Goal: Task Accomplishment & Management: Use online tool/utility

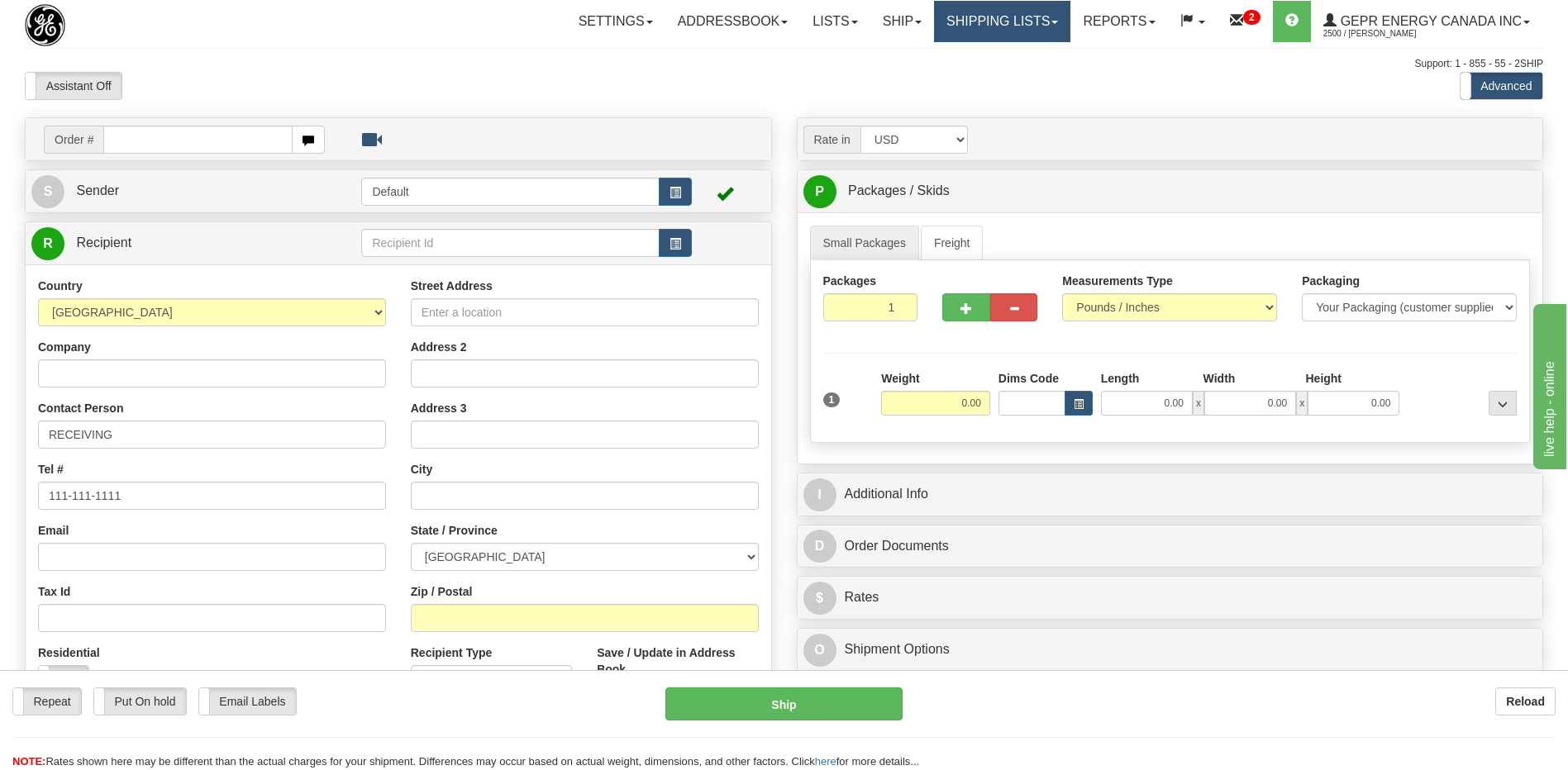
click at [979, 21] on link "Shipping lists" at bounding box center [1002, 21] width 137 height 41
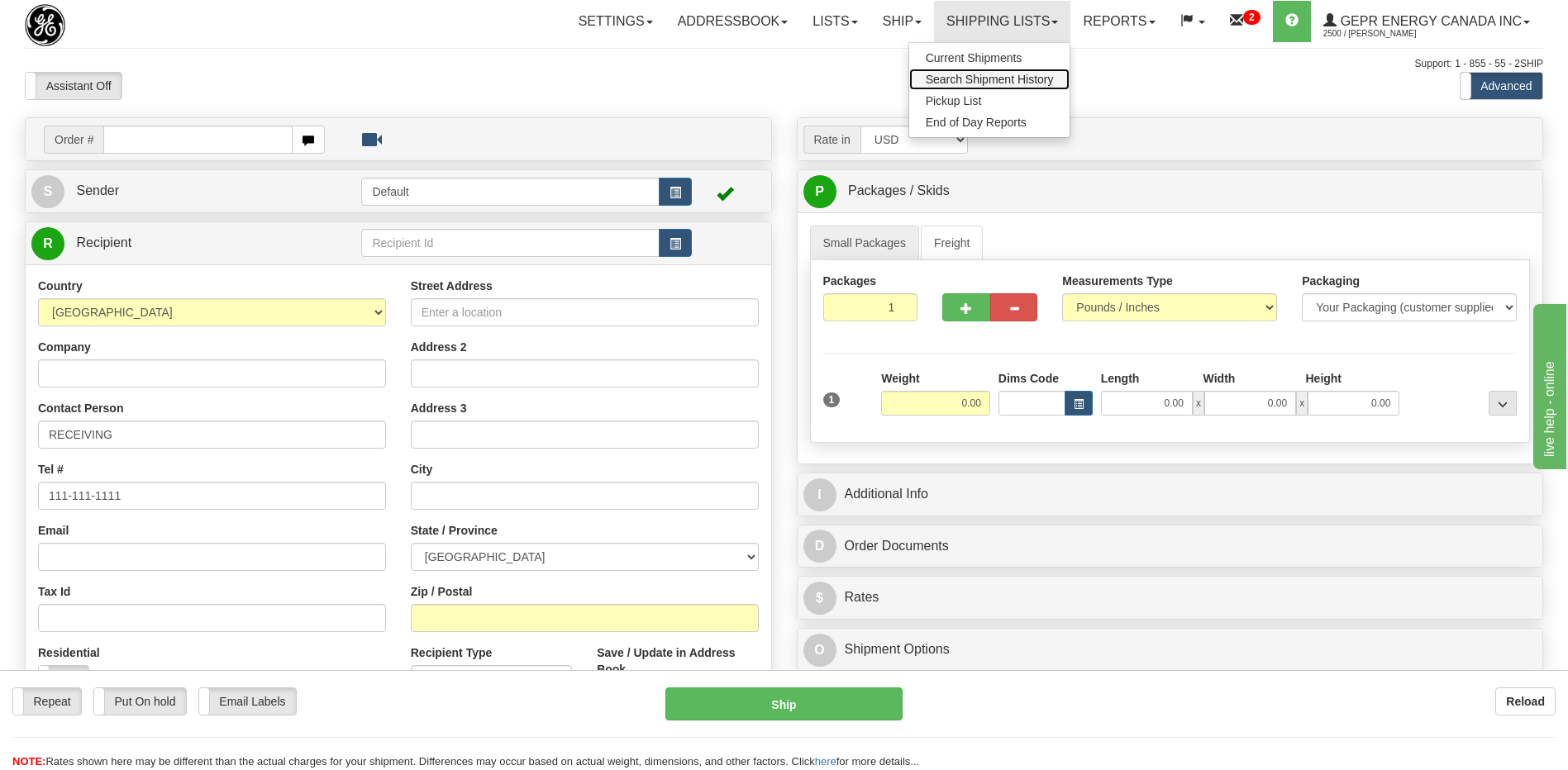
click at [967, 84] on span "Search Shipment History" at bounding box center [990, 80] width 128 height 14
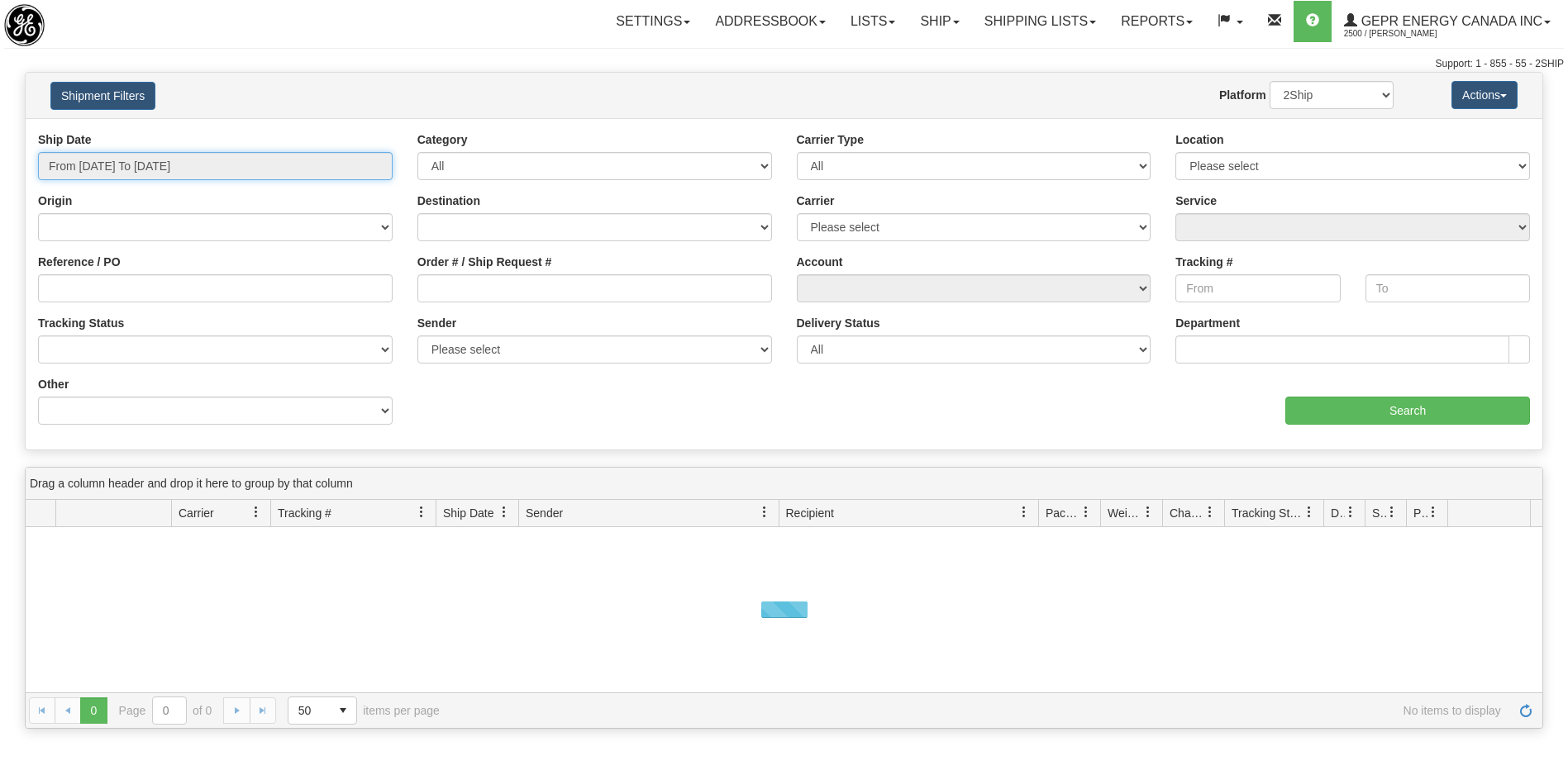
type input "[DATE]"
click at [190, 171] on input "From 08/14/2025 To 08/15/2025" at bounding box center [216, 166] width 355 height 28
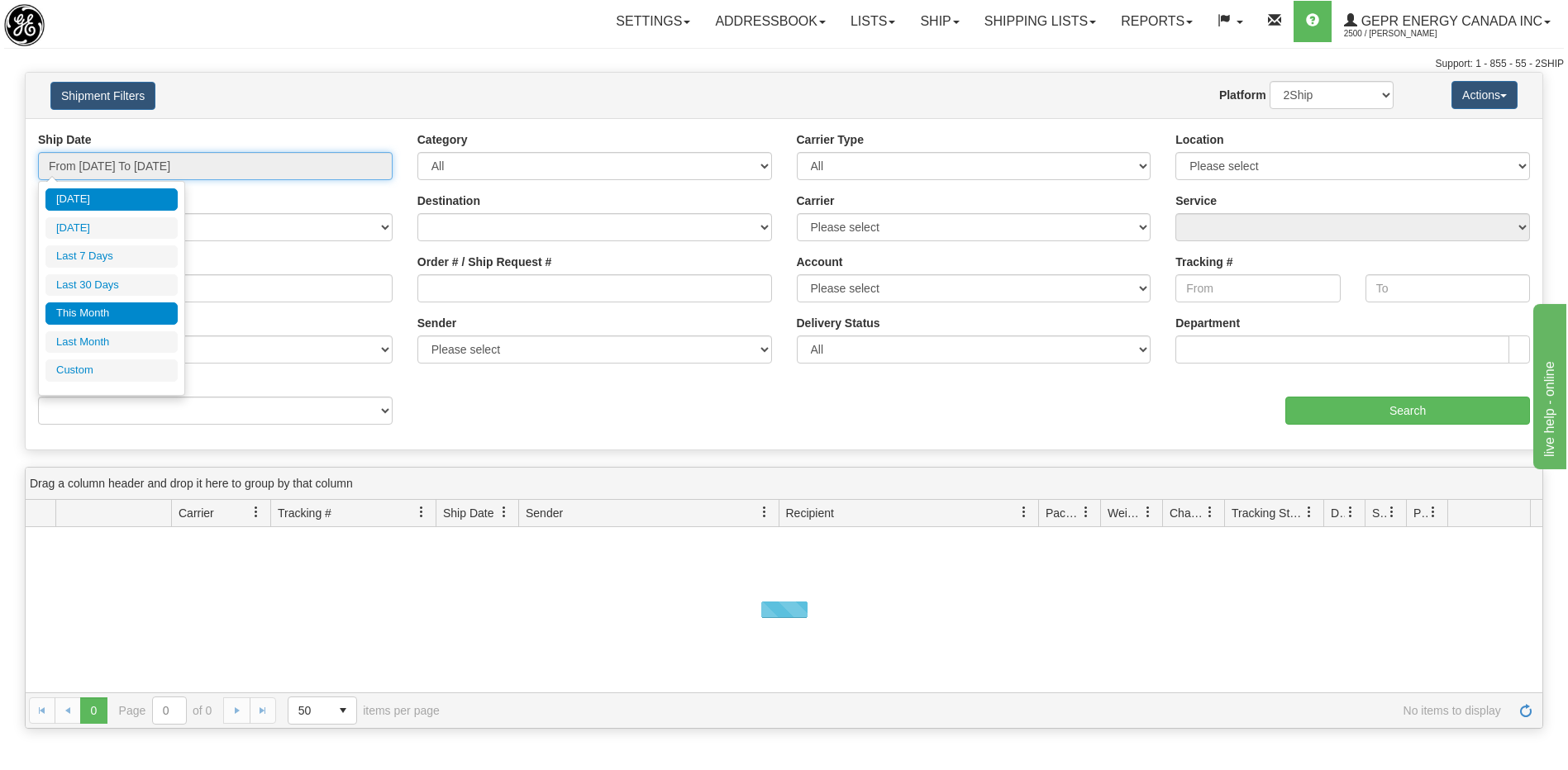
type input "08/14/2025"
type input "08/09/2025"
type input "[DATE]"
type input "08/01/2025"
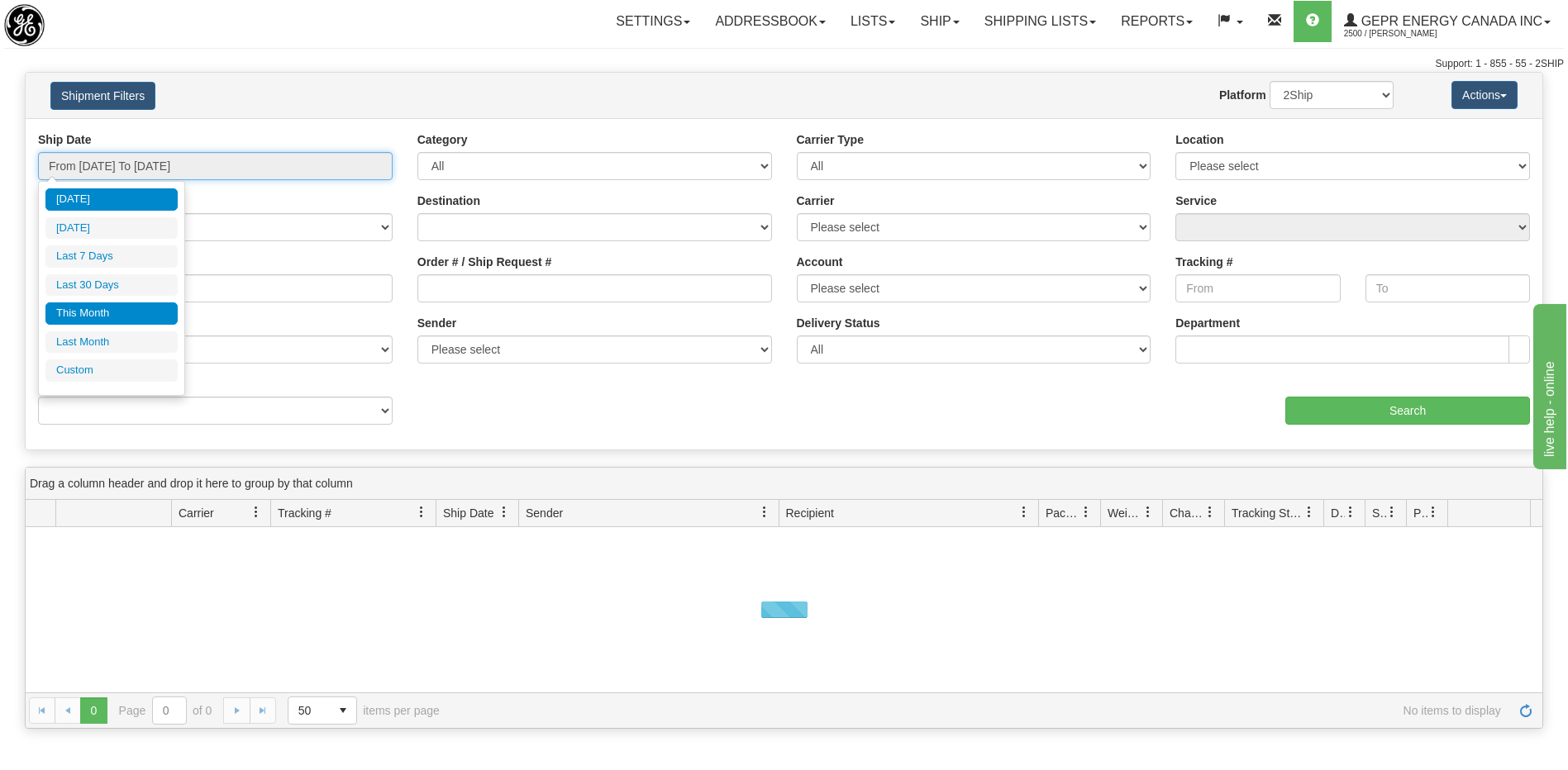
type input "08/31/2025"
type input "07/01/2025"
type input "07/31/2025"
type input "[DATE]"
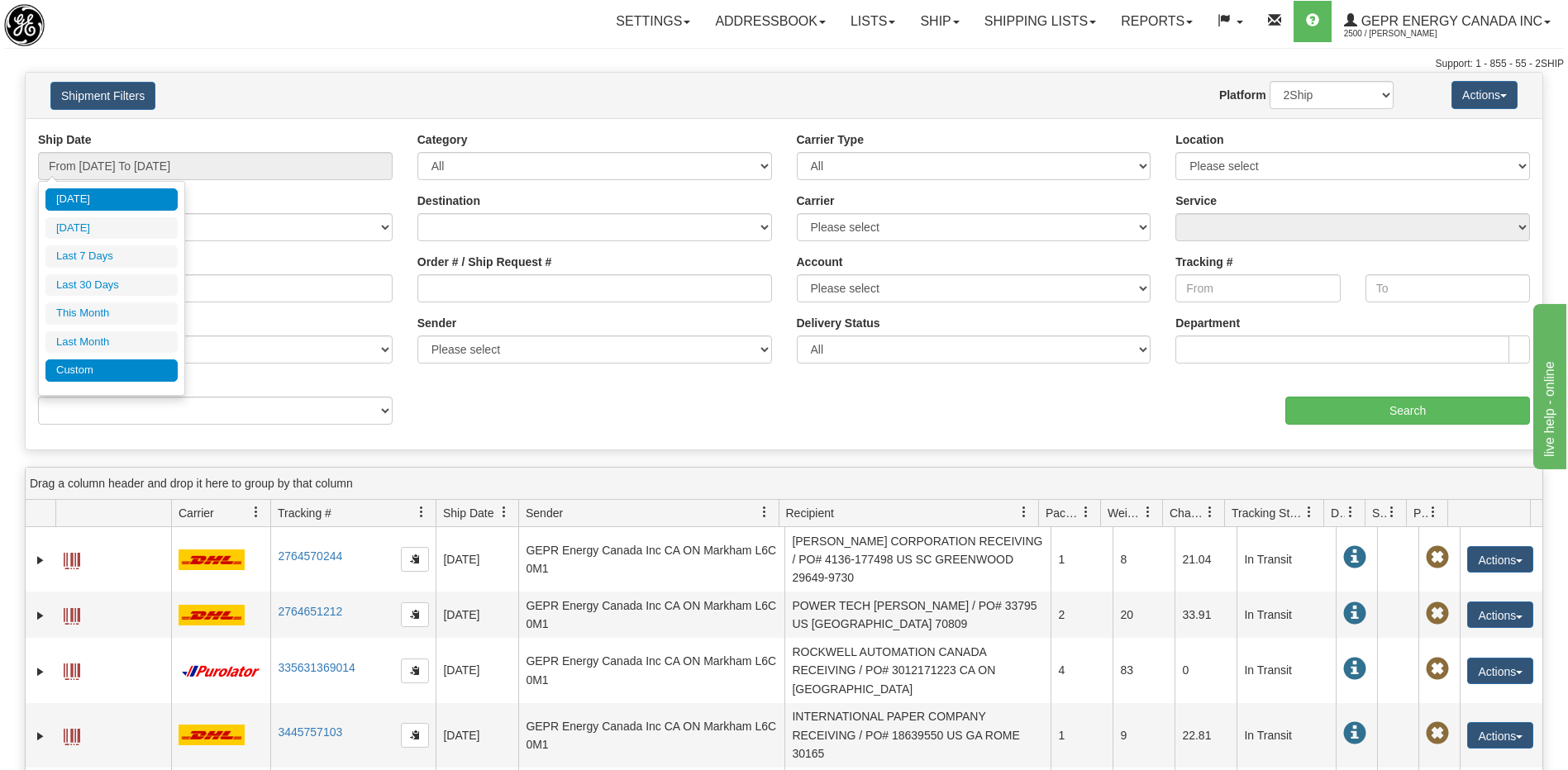
click at [137, 376] on li "Custom" at bounding box center [112, 370] width 133 height 22
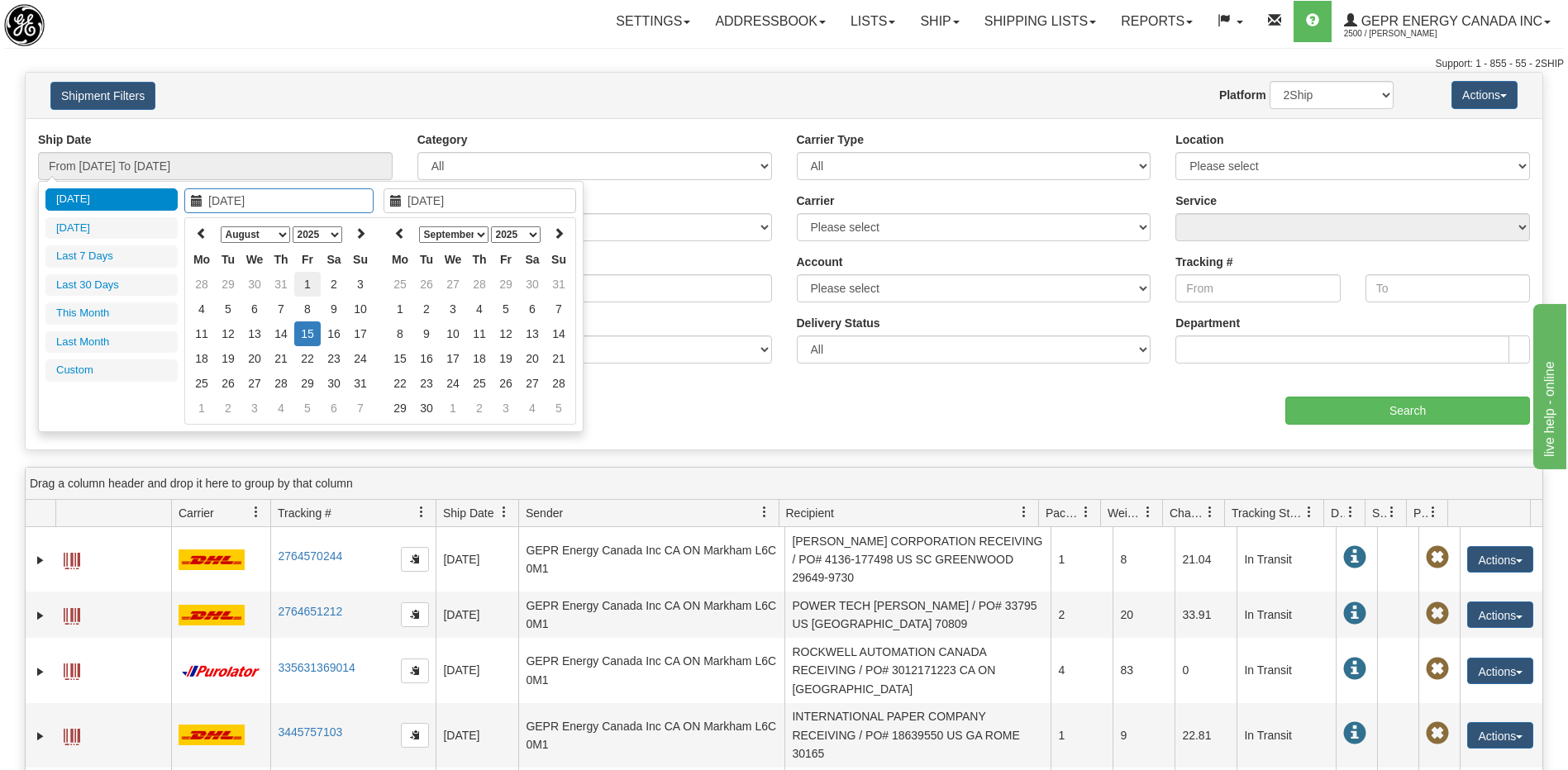
type input "[DATE]"
click at [305, 286] on td "1" at bounding box center [307, 284] width 26 height 24
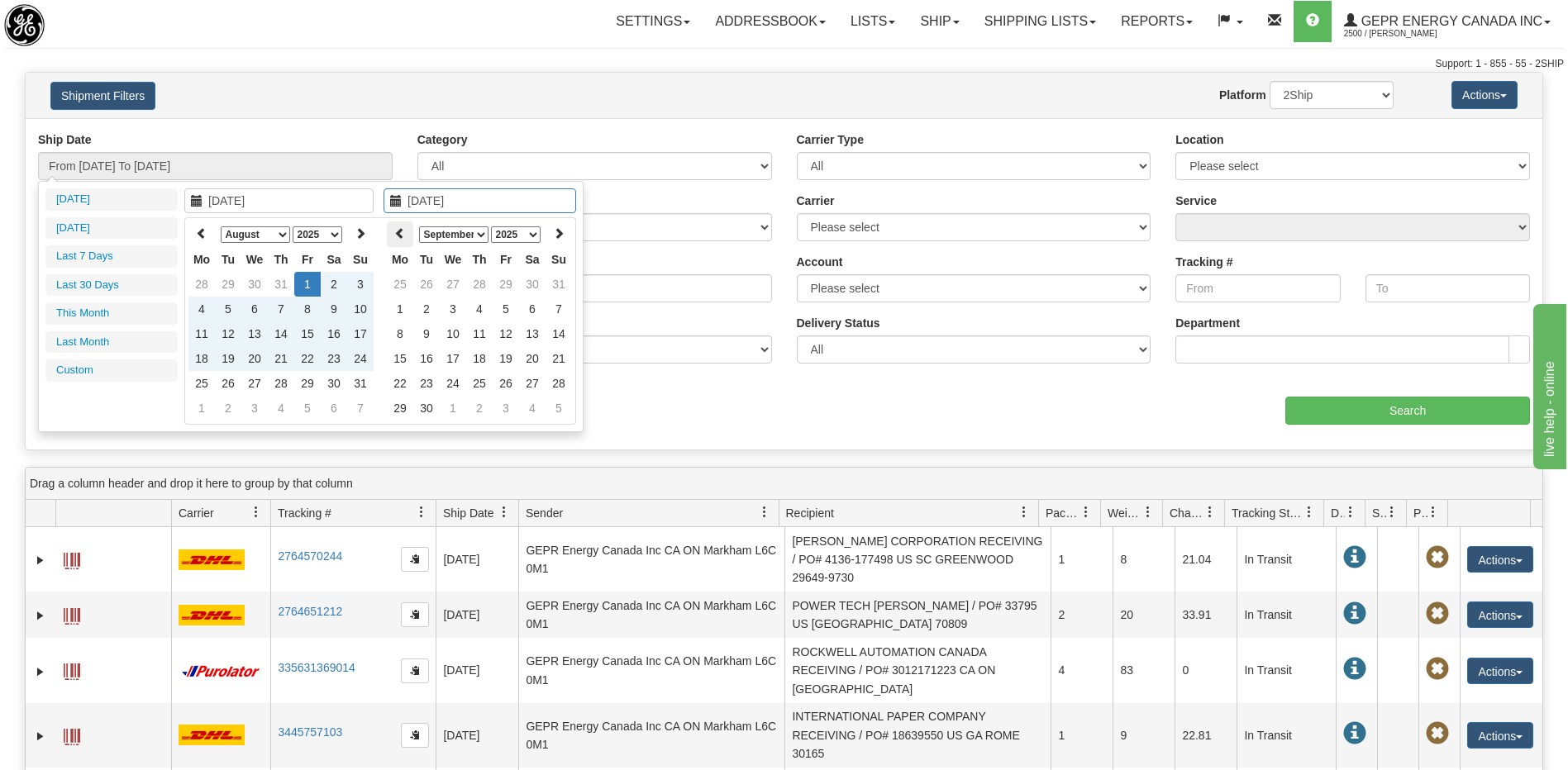
click at [394, 231] on icon at bounding box center [400, 233] width 12 height 12
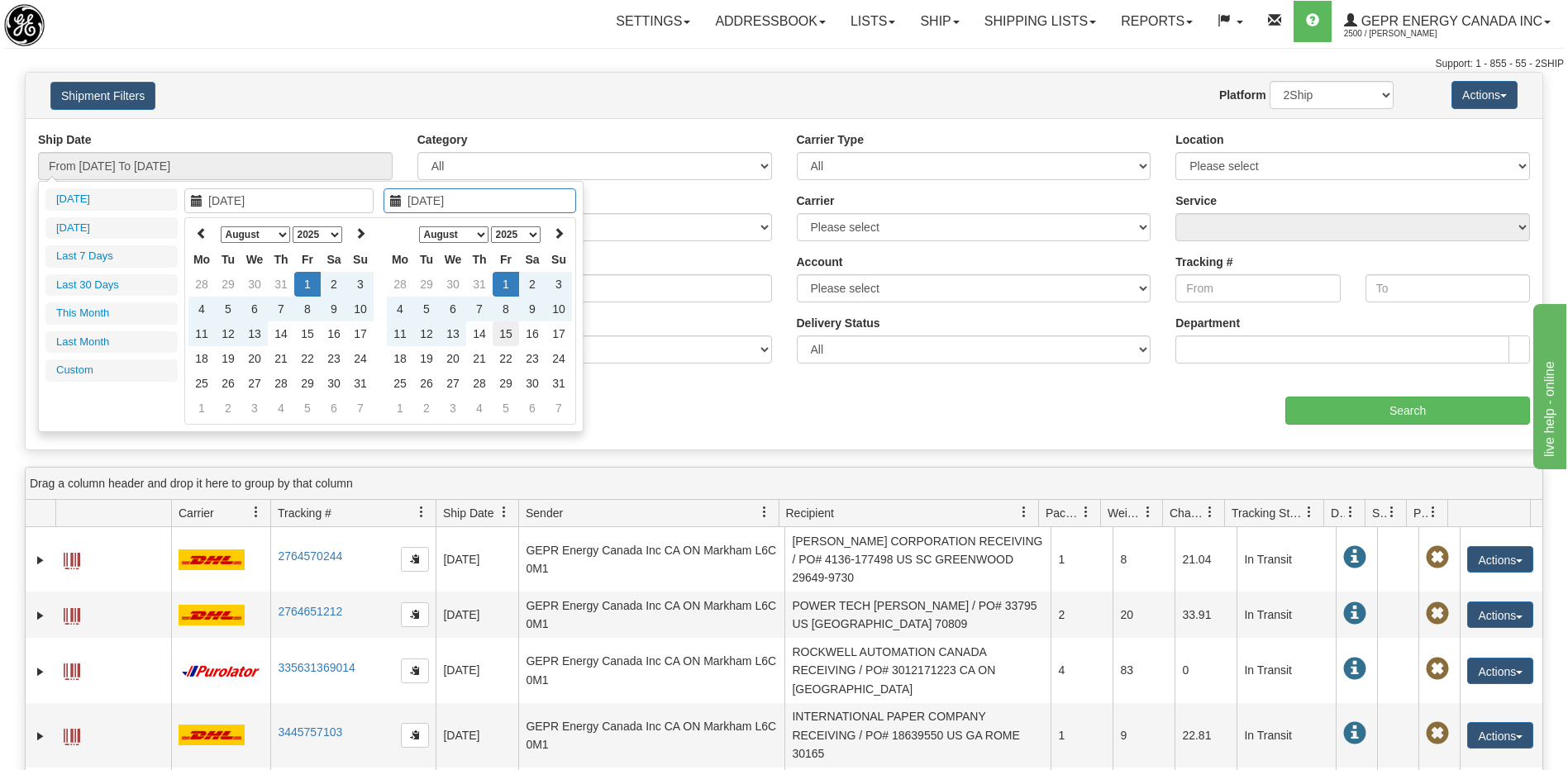
type input "[DATE]"
click at [503, 335] on td "15" at bounding box center [505, 333] width 26 height 24
type input "From 08/01/2025 To 08/15/2025"
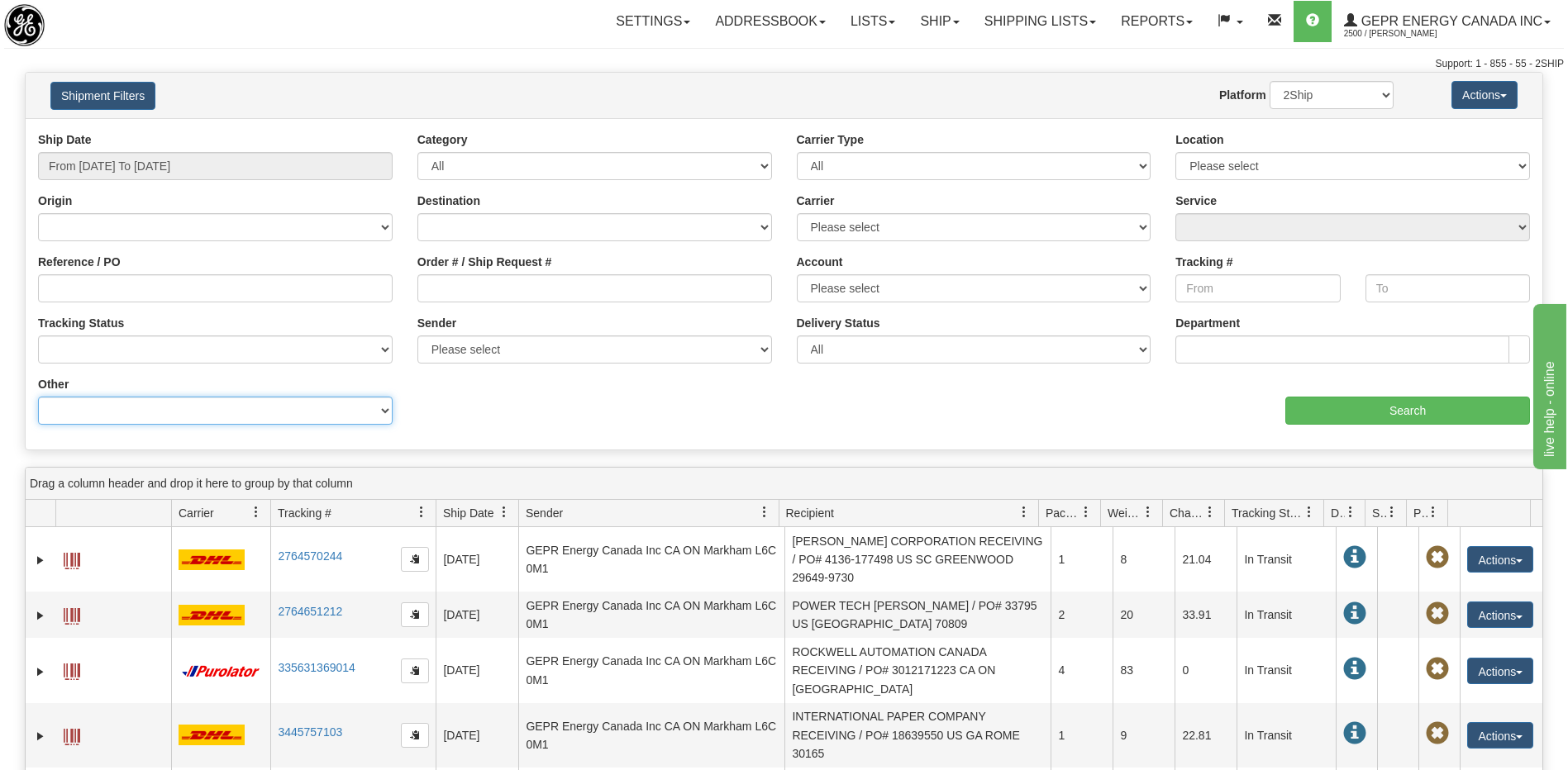
click at [231, 424] on select "Billing Account # Billing Type BOL # (LTL) Commodity Or Documents Consolidation…" at bounding box center [216, 410] width 355 height 28
select select "Recipient_ZIP"
click at [38, 397] on select "Billing Account # Billing Type BOL # (LTL) Commodity Or Documents Consolidation…" at bounding box center [216, 410] width 355 height 28
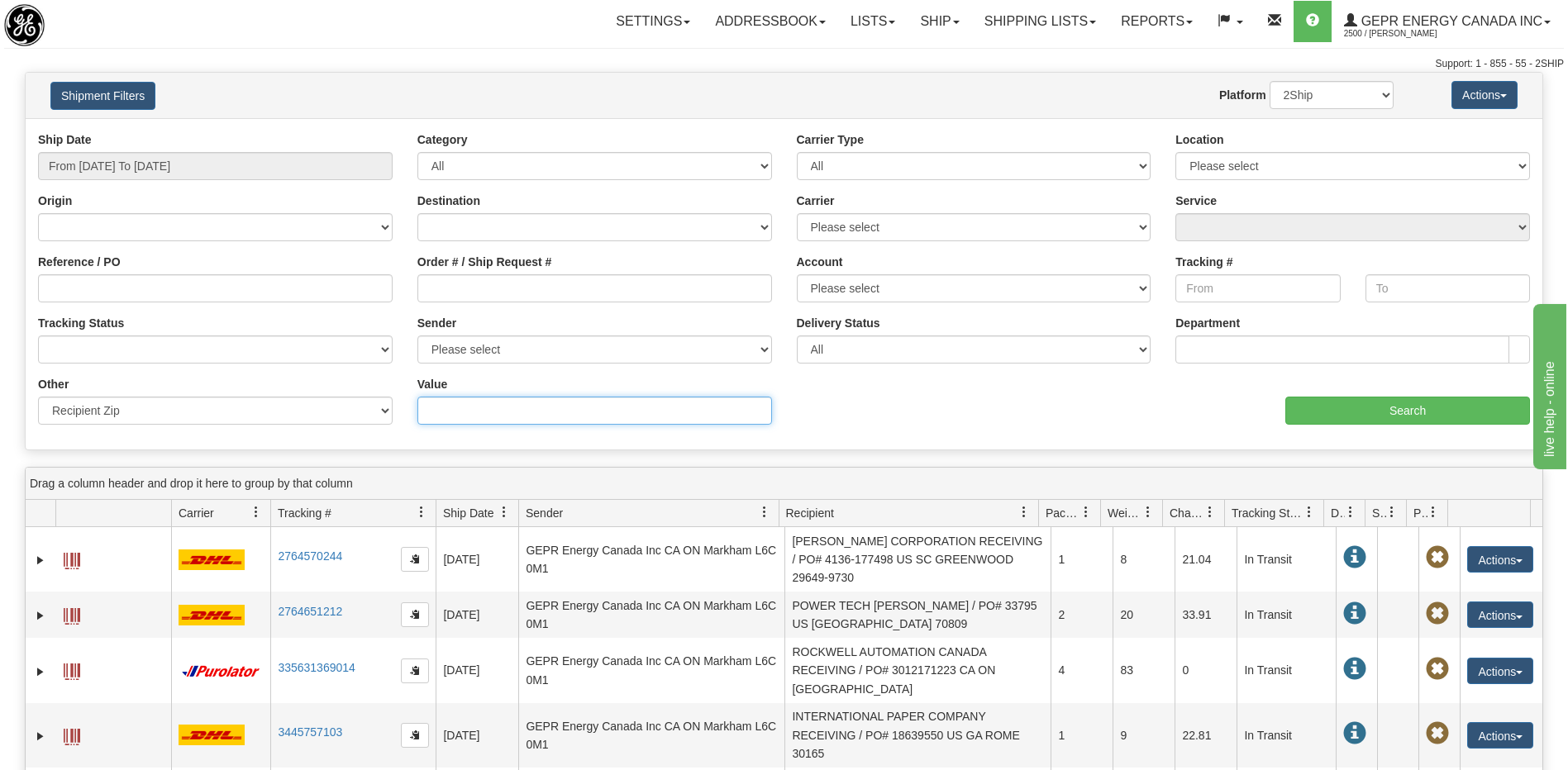
click at [444, 411] on input "Value" at bounding box center [595, 410] width 355 height 28
type input "ST16 1WT"
click at [1340, 411] on input "Search" at bounding box center [1407, 410] width 245 height 28
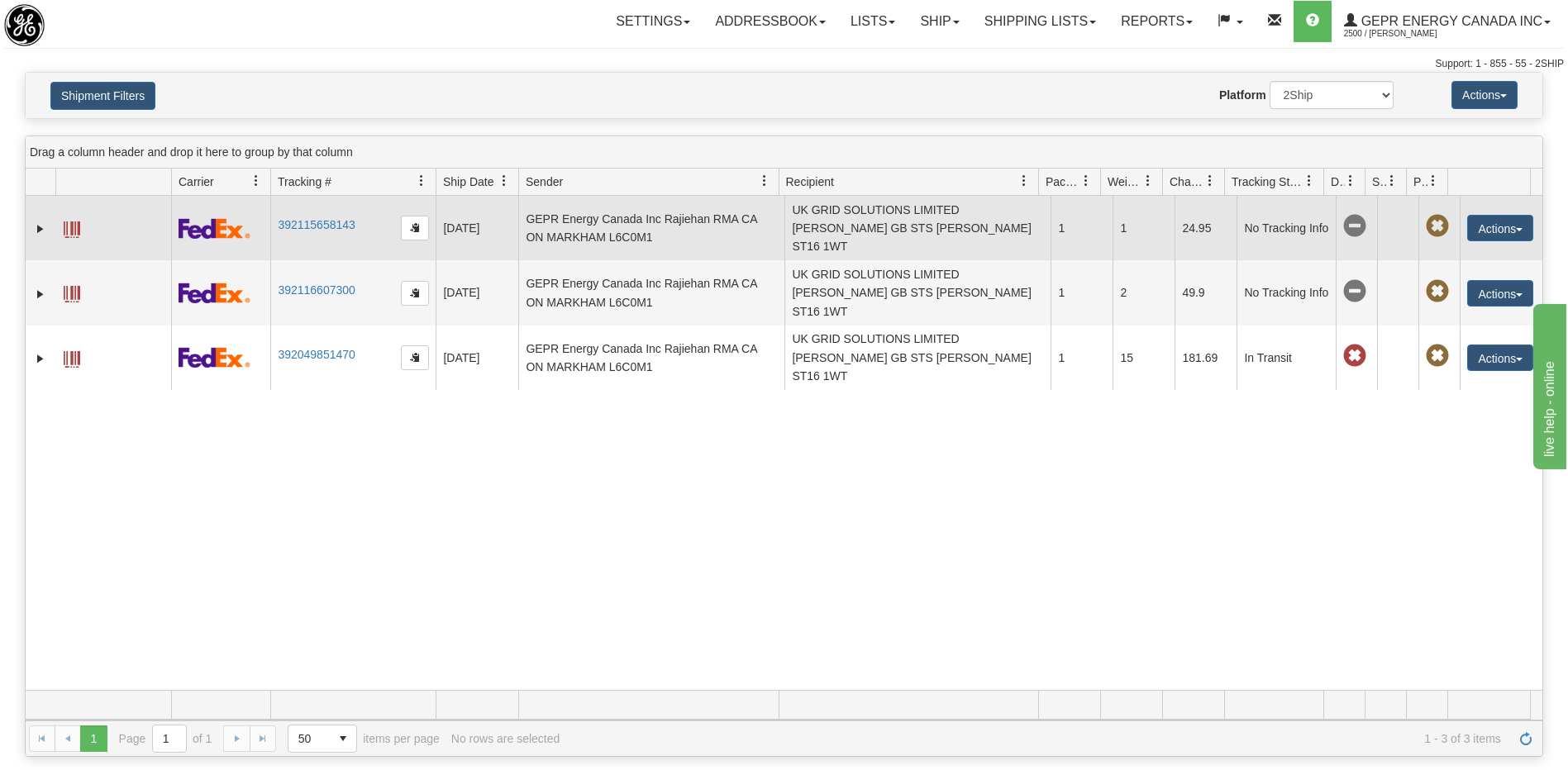
click at [850, 225] on td "UK GRID SOLUTIONS LIMITED Karen Alsopp GB STS STAFFORD ST16 1WT" at bounding box center [918, 228] width 266 height 64
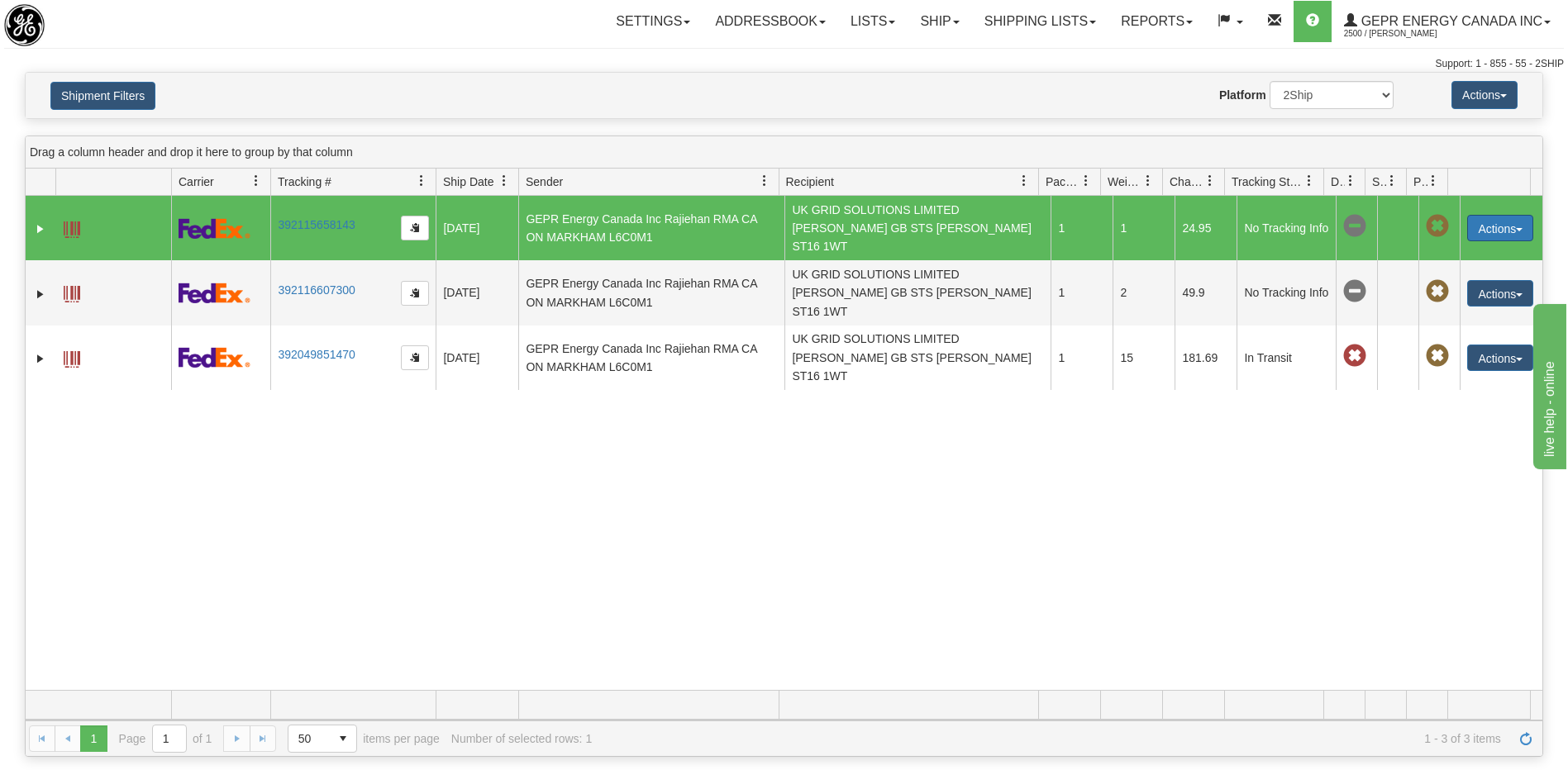
click at [1476, 222] on button "Actions" at bounding box center [1501, 227] width 66 height 26
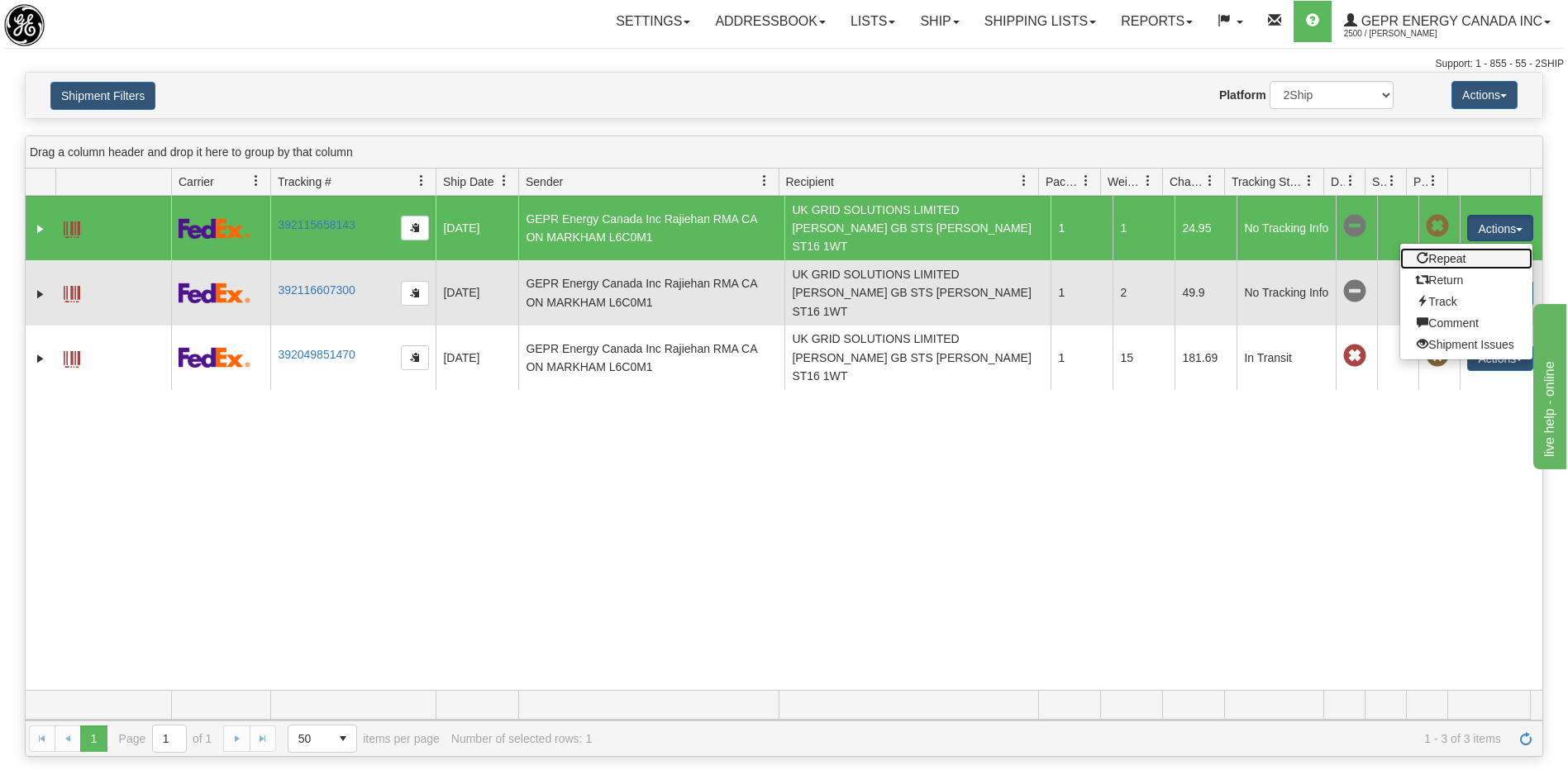
click at [1442, 249] on link "Repeat" at bounding box center [1467, 258] width 133 height 21
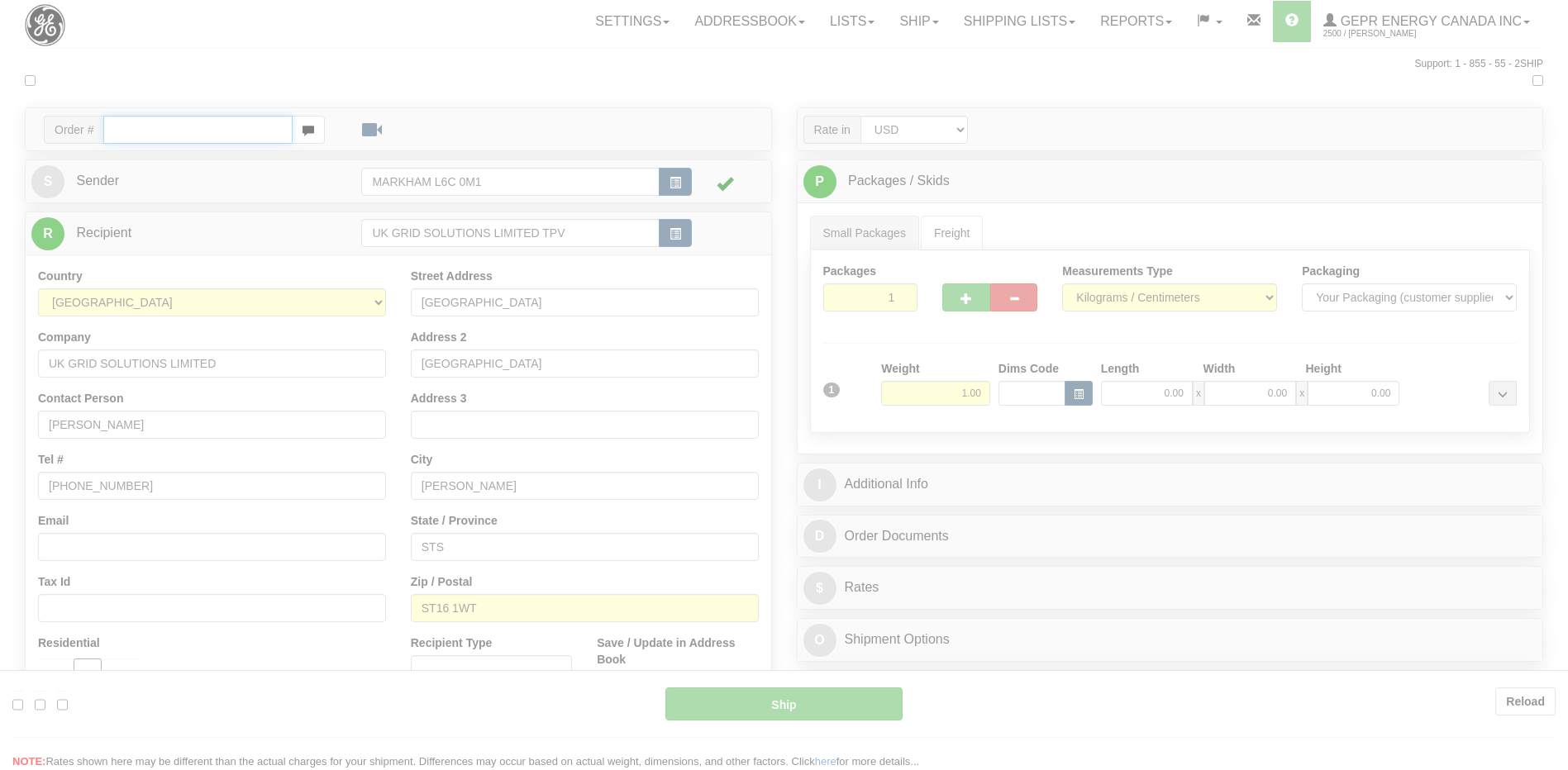
type input "01"
type input "10:30"
type input "16:00"
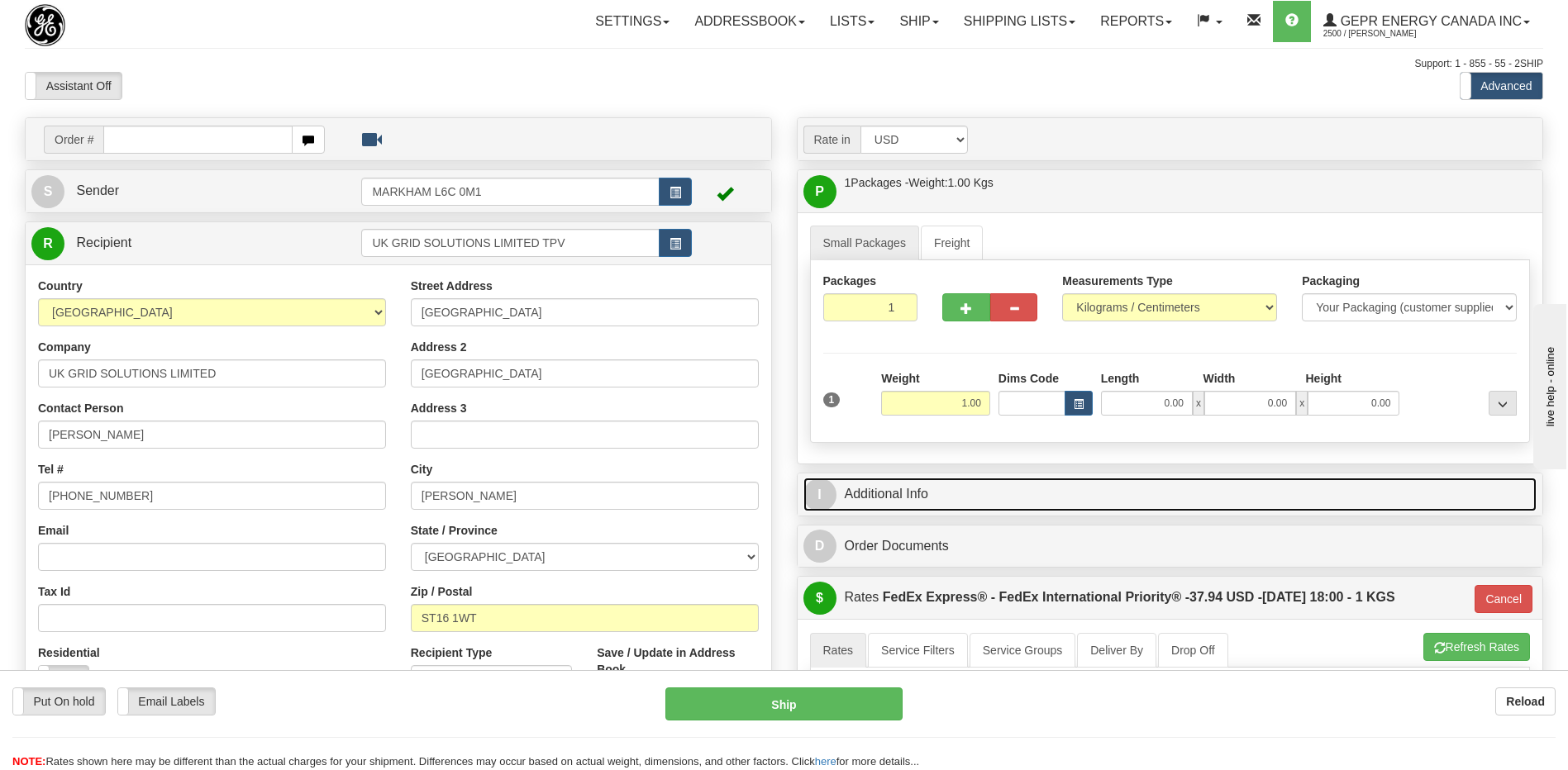
click at [982, 502] on link "I Additional Info" at bounding box center [1170, 494] width 734 height 34
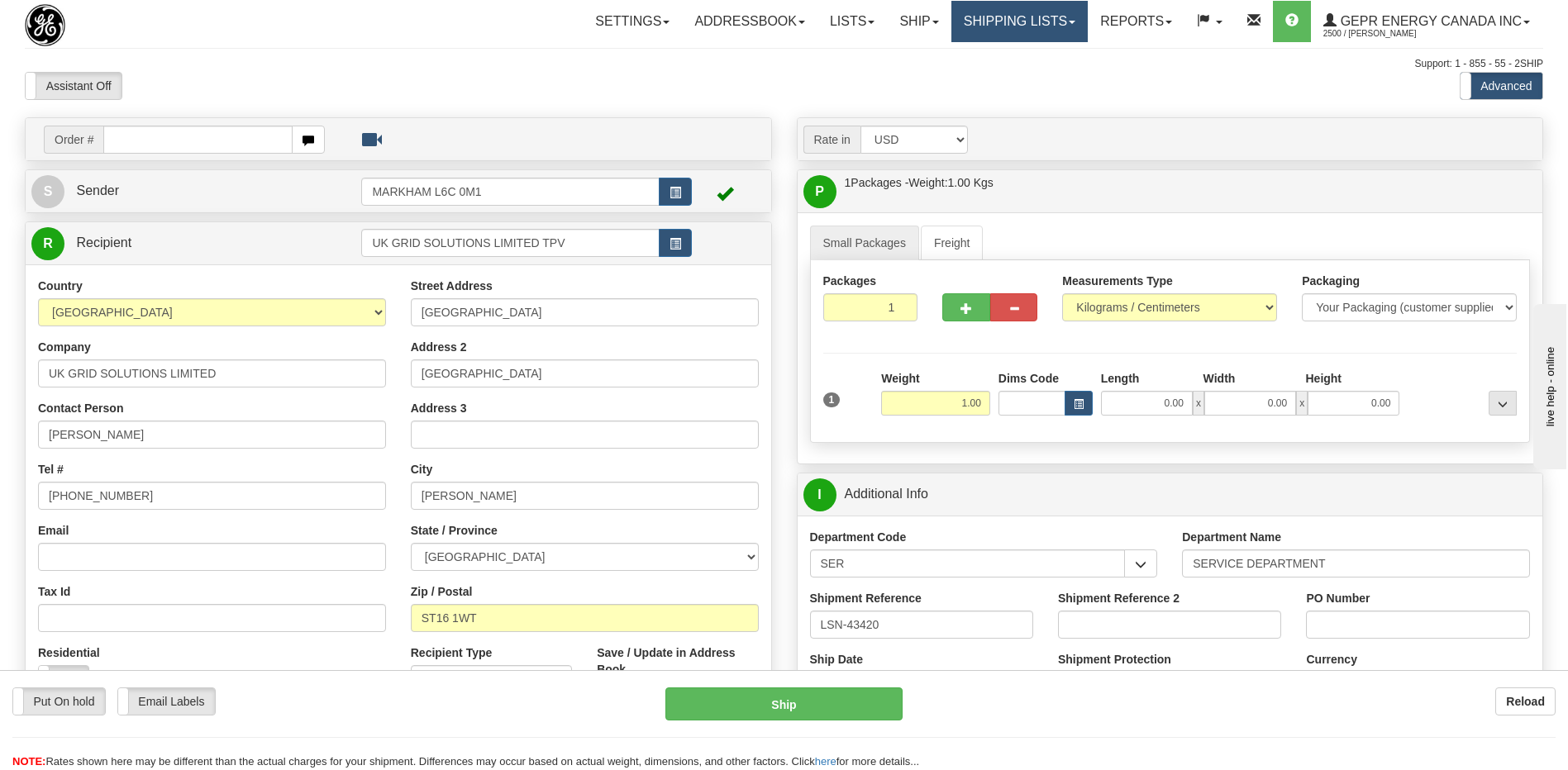
click at [1027, 17] on link "Shipping lists" at bounding box center [1020, 21] width 137 height 41
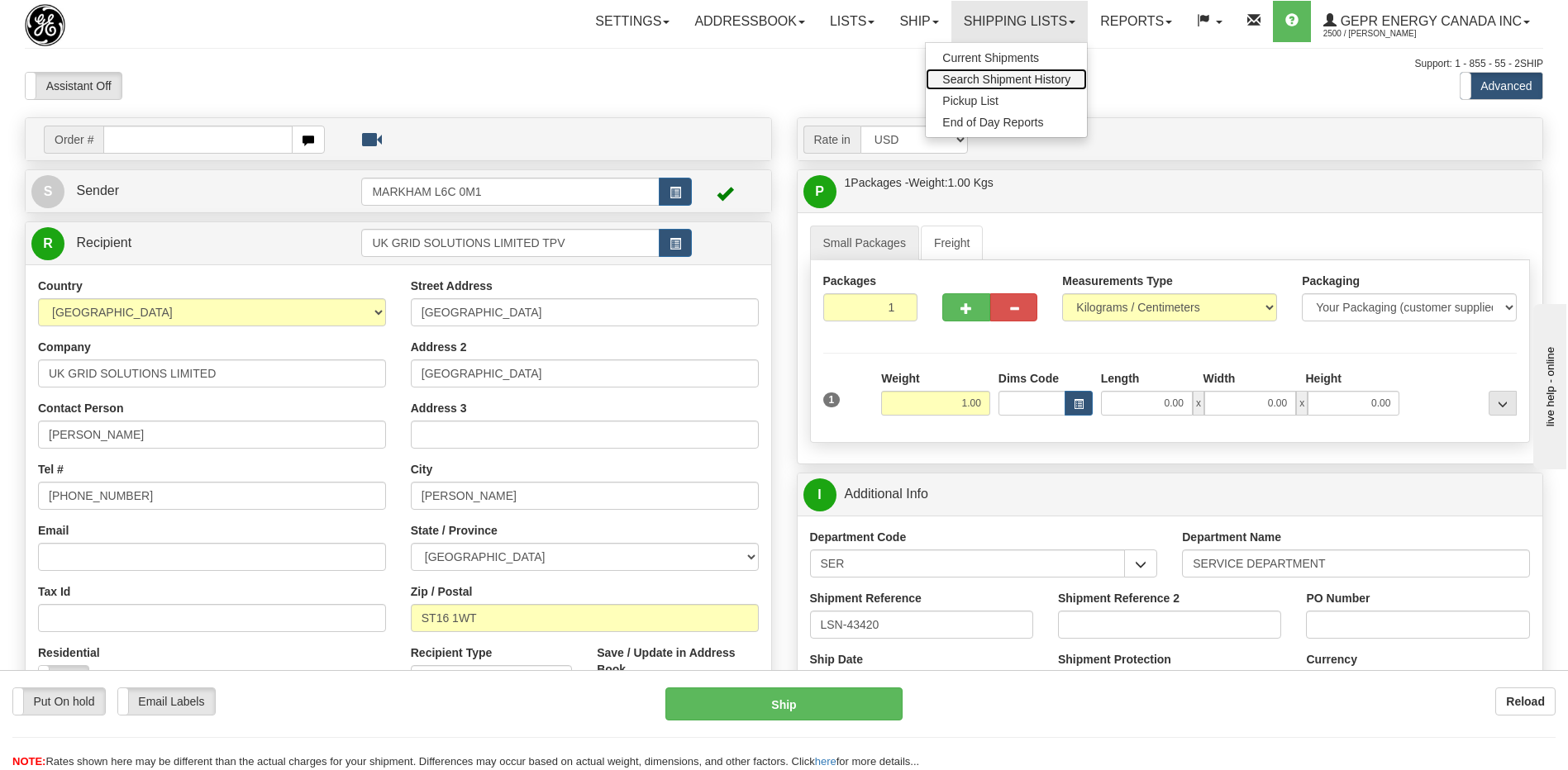
click at [991, 78] on span "Search Shipment History" at bounding box center [1006, 80] width 128 height 14
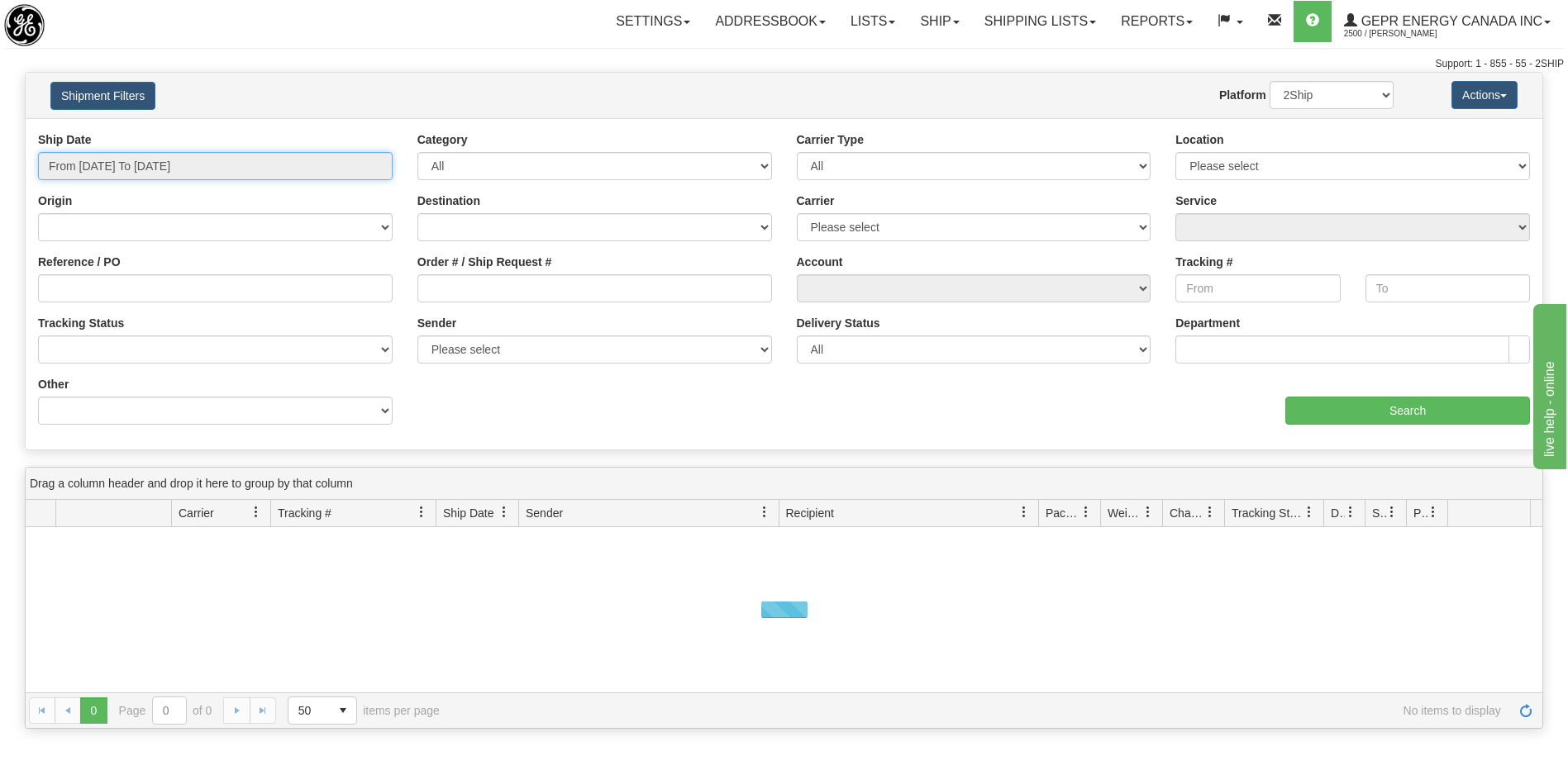
type input "[DATE]"
click at [172, 168] on input "From 08/14/2025 To 08/15/2025" at bounding box center [216, 166] width 355 height 28
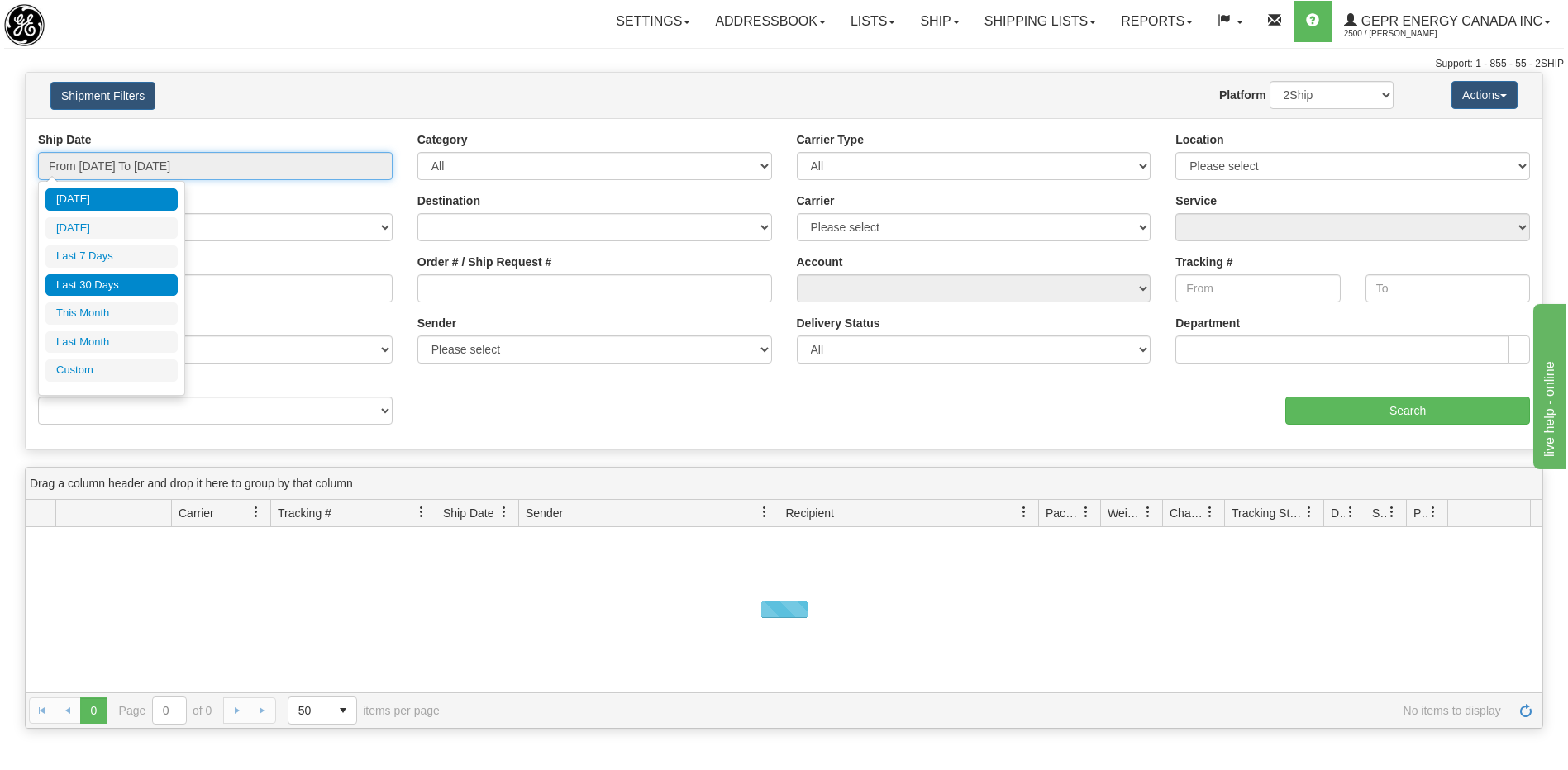
type input "[DATE]"
type input "08/14/2025"
type input "[DATE]"
type input "08/01/2025"
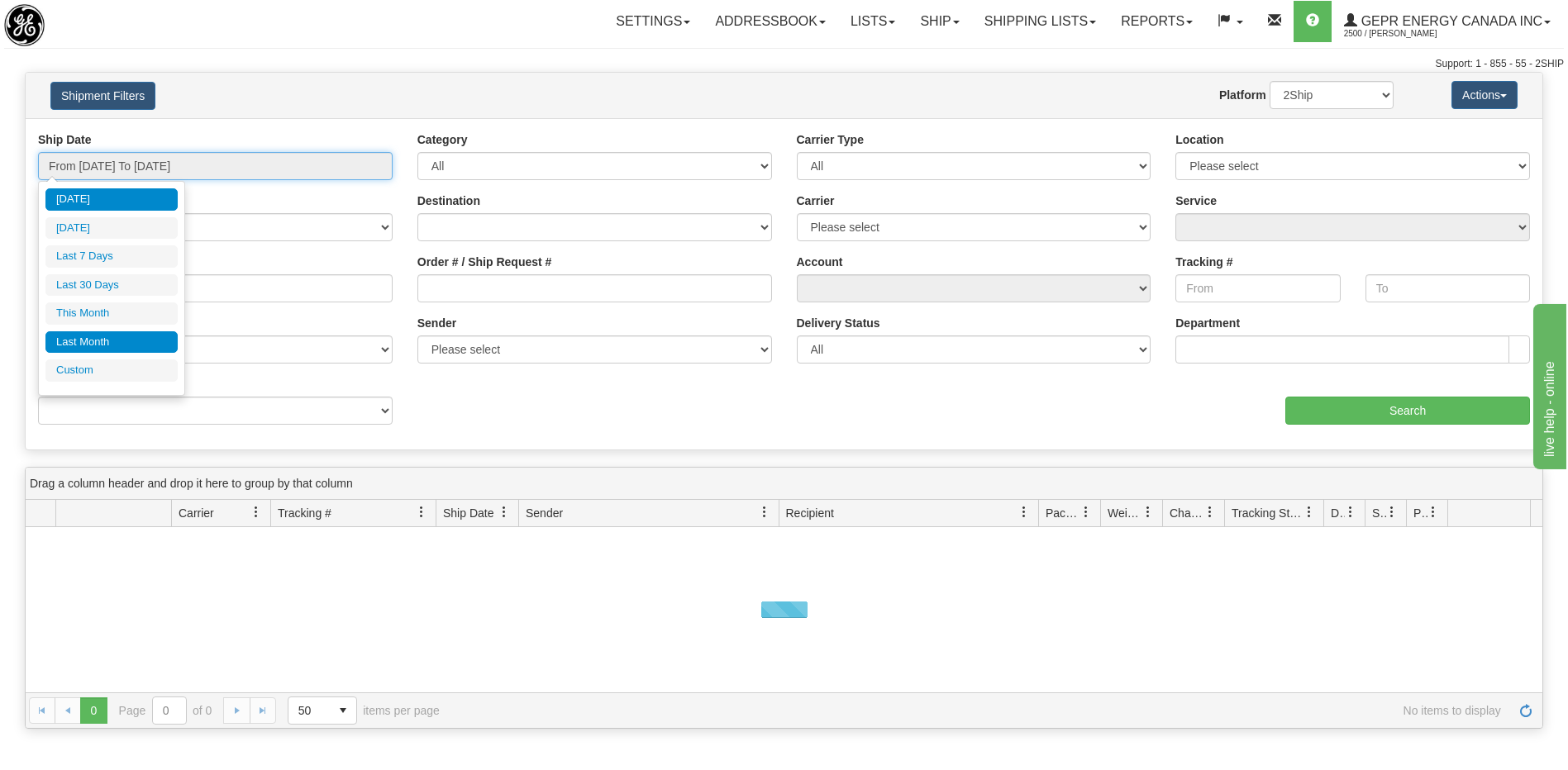
type input "08/31/2025"
type input "[DATE]"
type input "07/01/2025"
type input "07/31/2025"
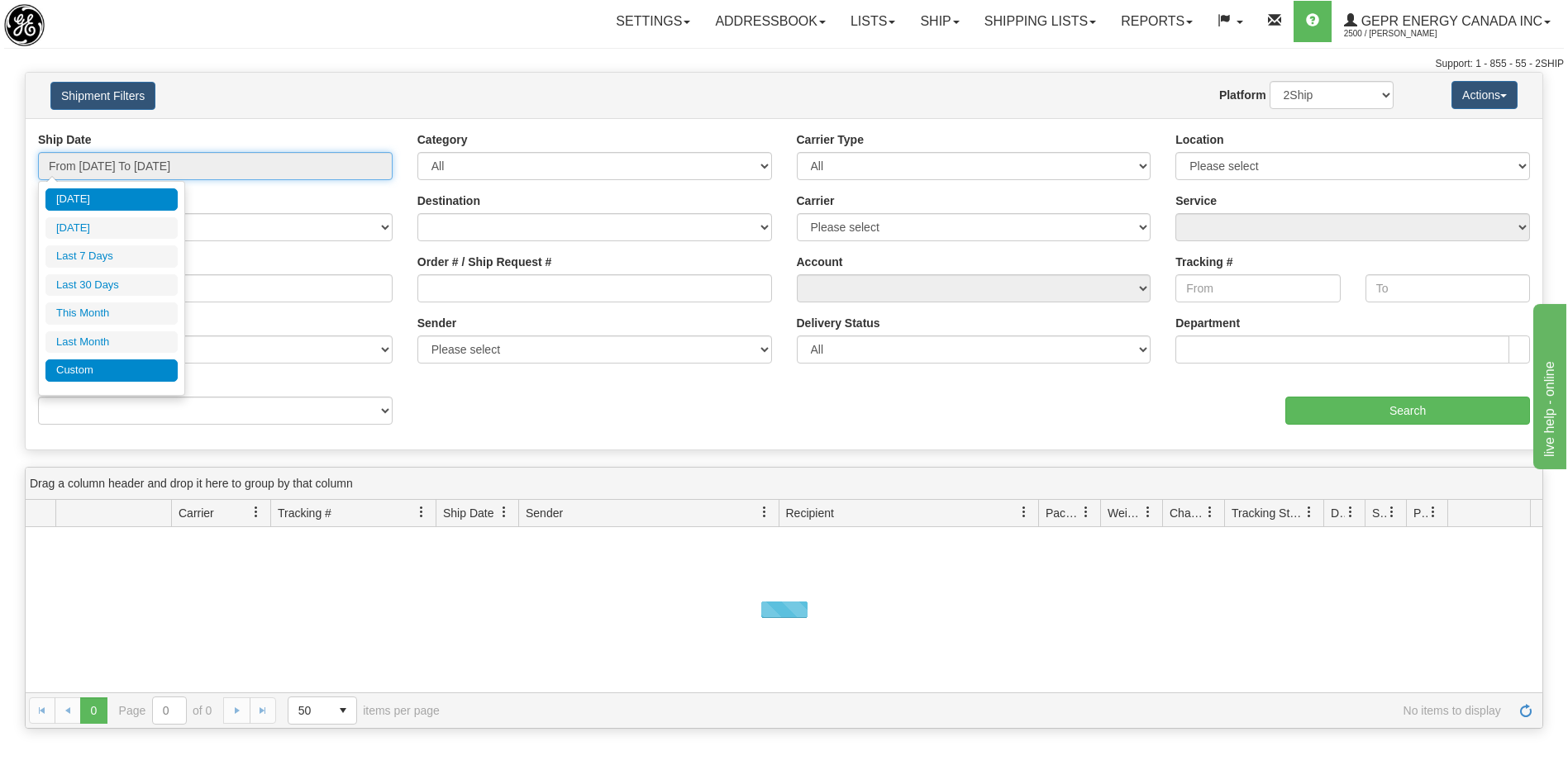
type input "[DATE]"
click at [106, 365] on li "Custom" at bounding box center [112, 370] width 133 height 22
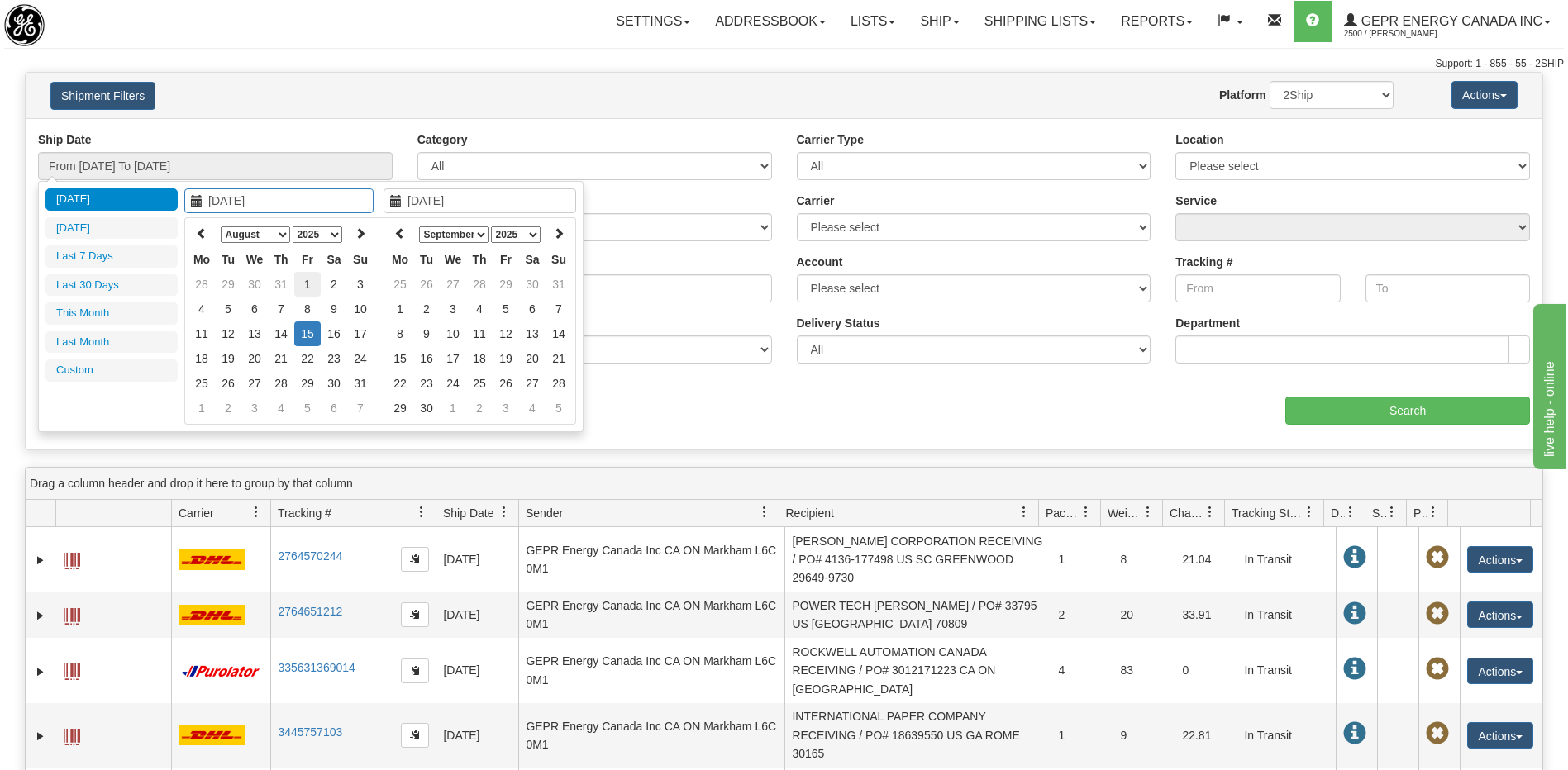
type input "08/01/2025"
click at [304, 284] on td "1" at bounding box center [307, 284] width 26 height 24
click at [403, 235] on icon at bounding box center [400, 233] width 12 height 12
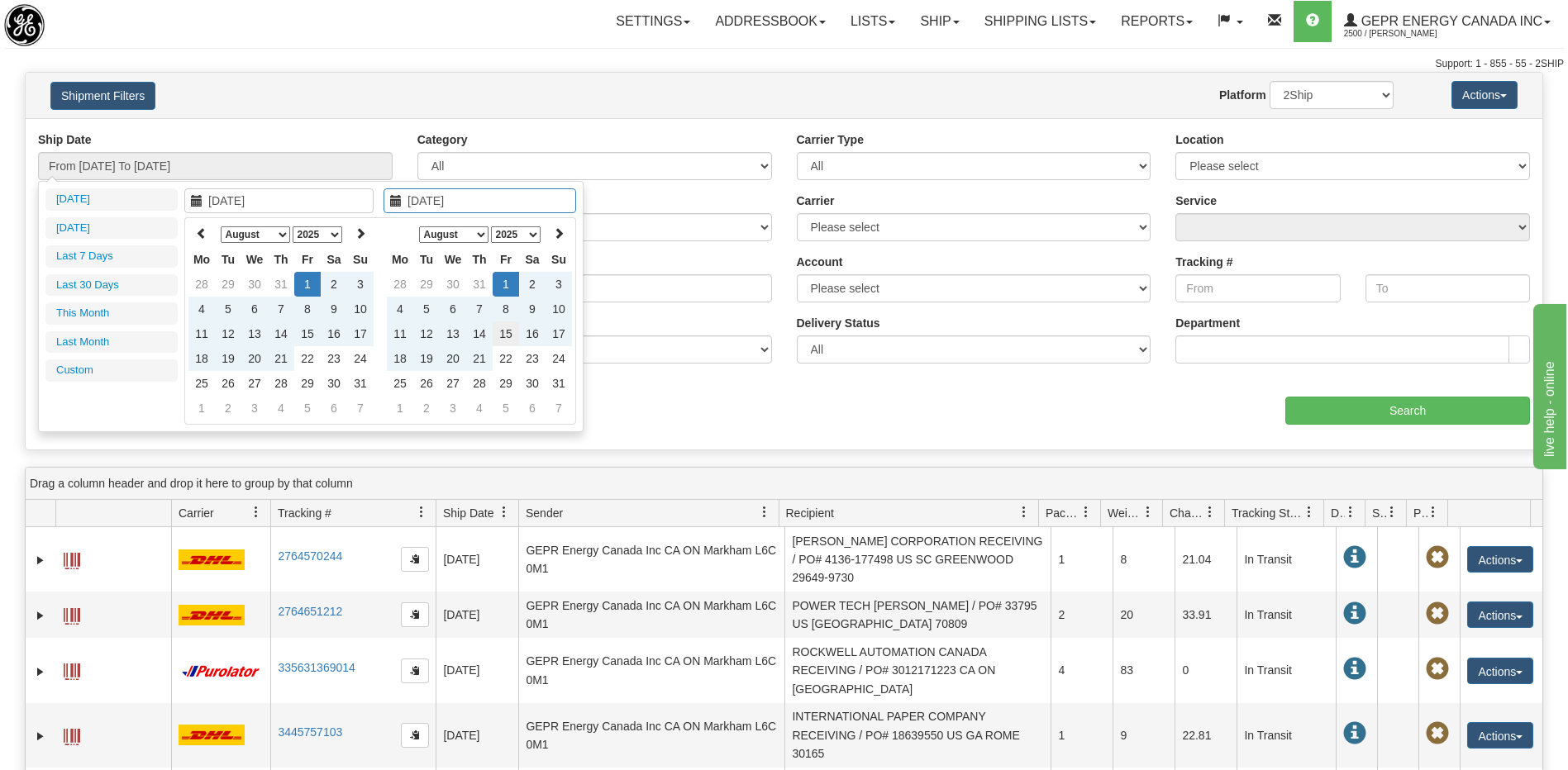
type input "[DATE]"
click at [506, 335] on td "15" at bounding box center [505, 333] width 26 height 24
type input "From 08/01/2025 To 08/15/2025"
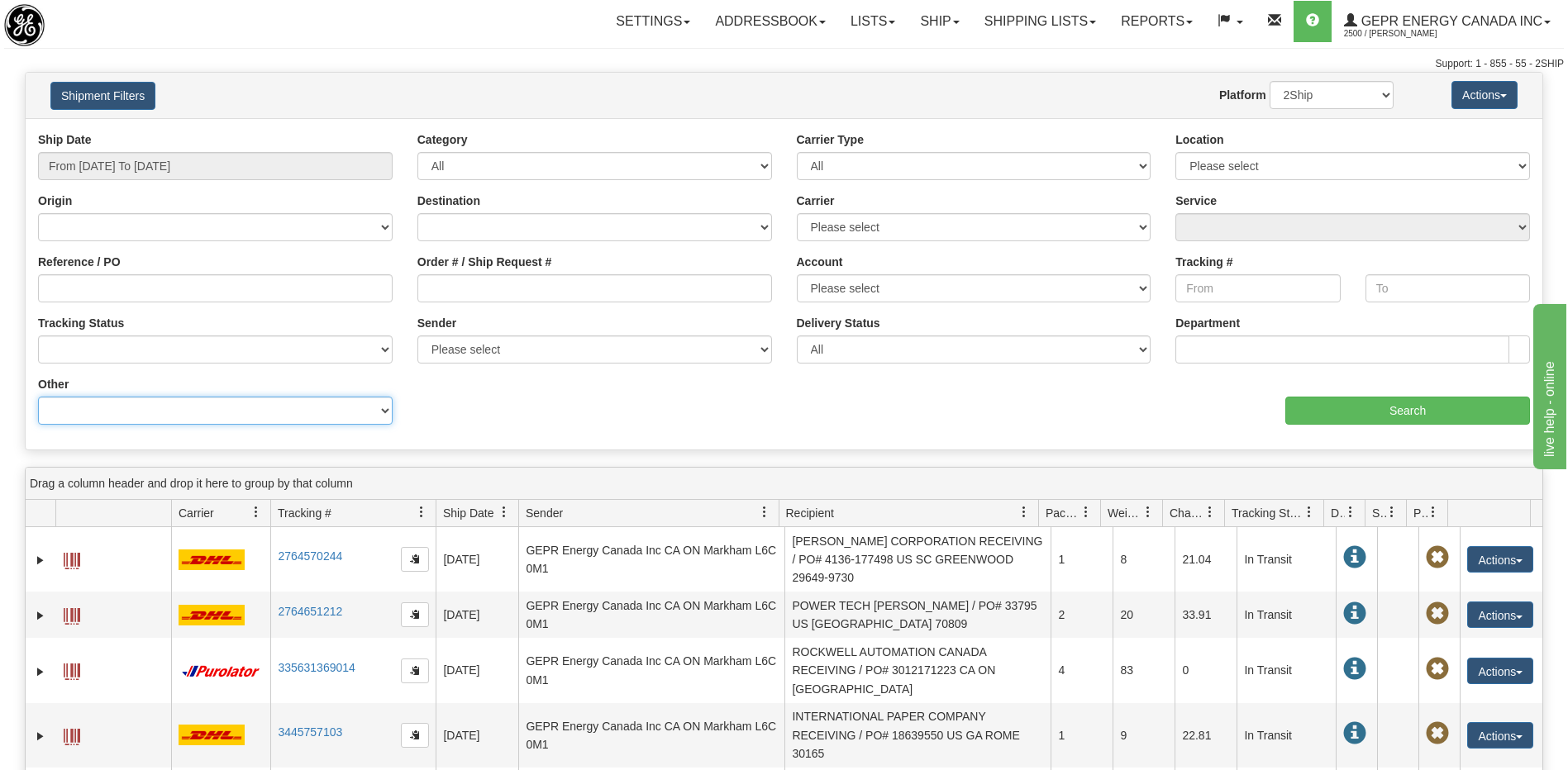
click at [236, 408] on select "Billing Account # Billing Type BOL # (LTL) Commodity Or Documents Consolidation…" at bounding box center [216, 410] width 355 height 28
select select "Recipient_ZIP"
click at [38, 397] on select "Billing Account # Billing Type BOL # (LTL) Commodity Or Documents Consolidation…" at bounding box center [216, 410] width 355 height 28
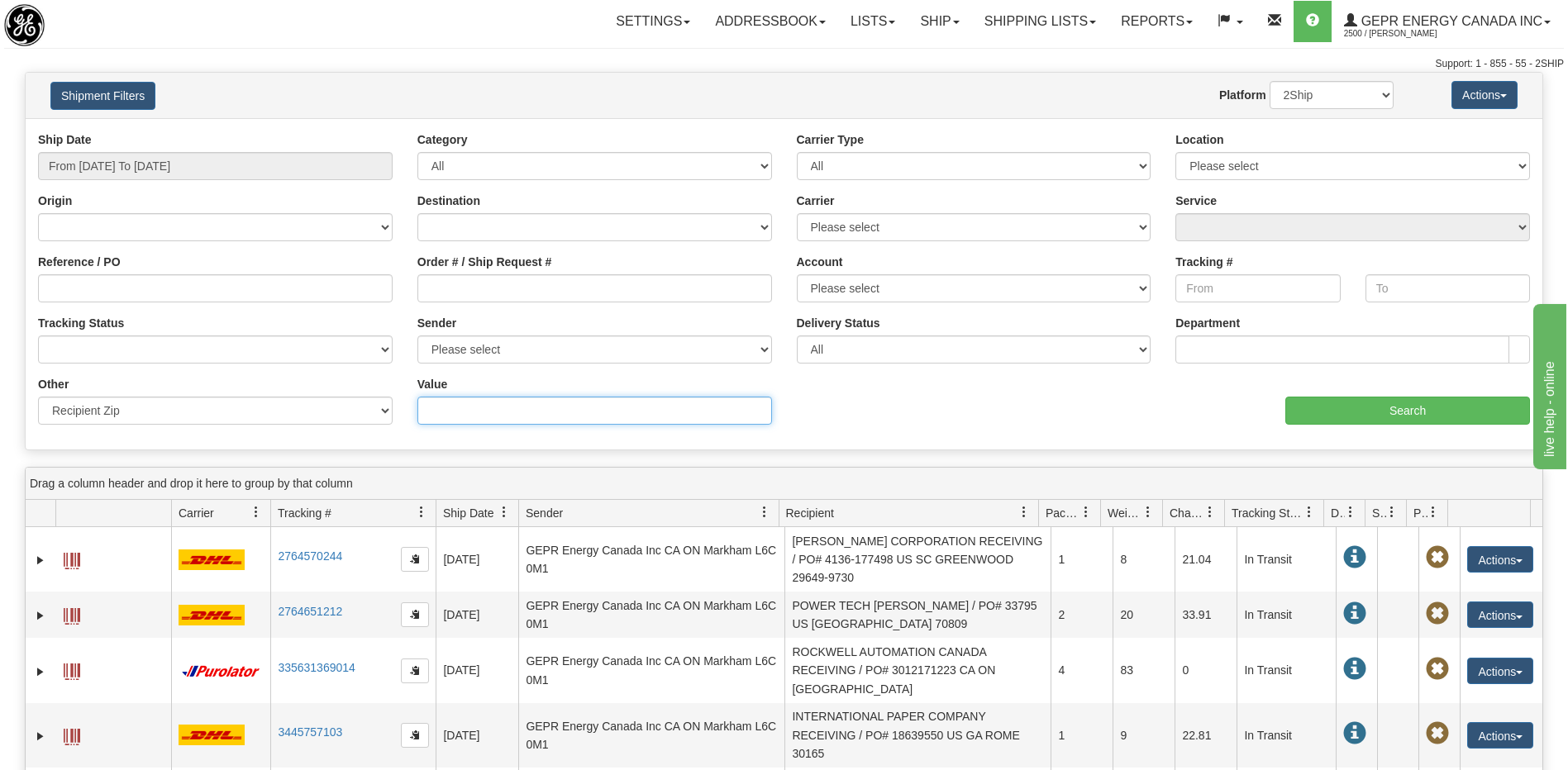
click at [459, 416] on input "Value" at bounding box center [595, 410] width 355 height 28
type input "ST16 1WT"
click at [1344, 400] on input "Search" at bounding box center [1407, 410] width 245 height 28
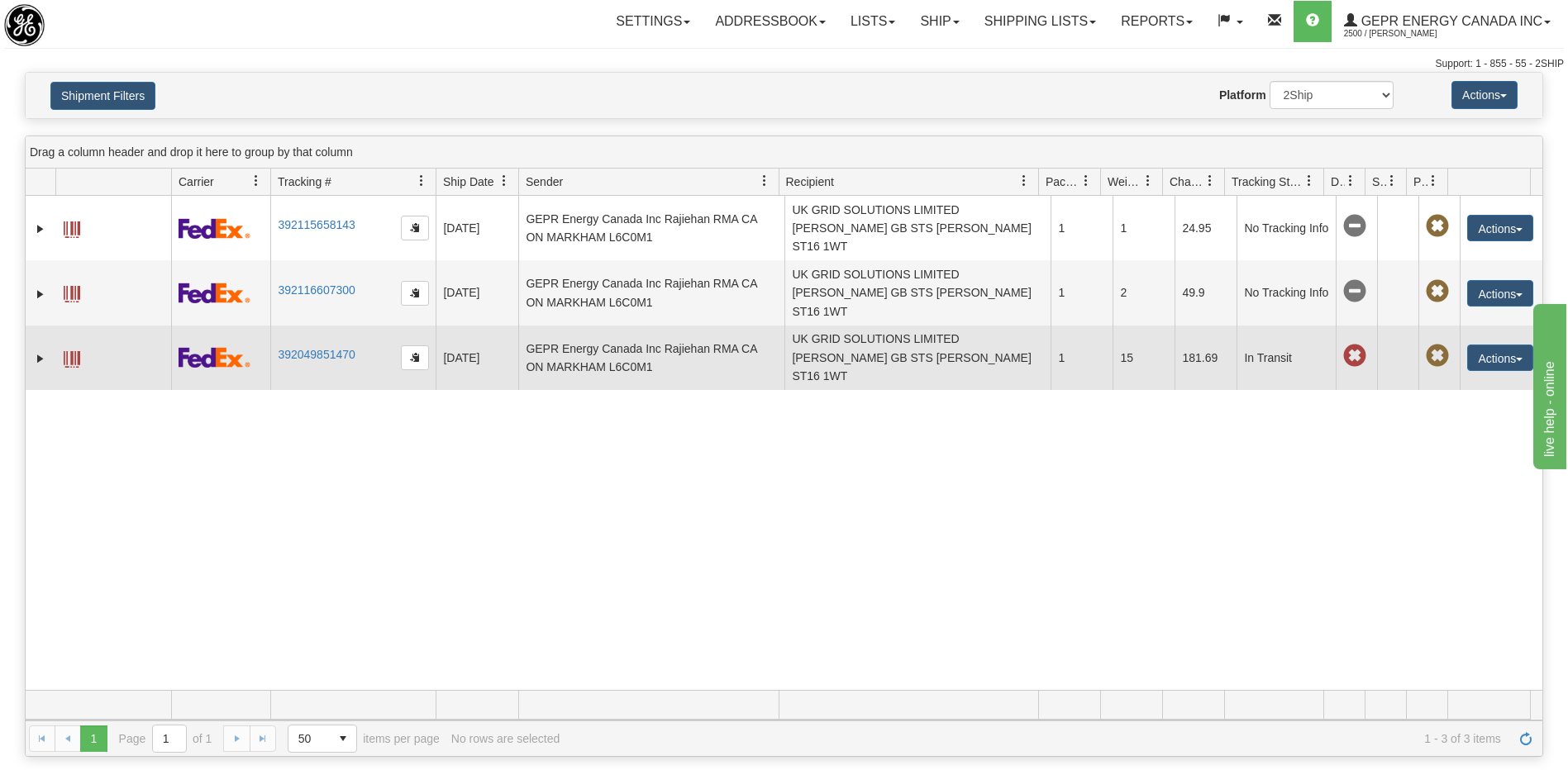
click at [484, 326] on td "08/12/2025" at bounding box center [477, 358] width 83 height 64
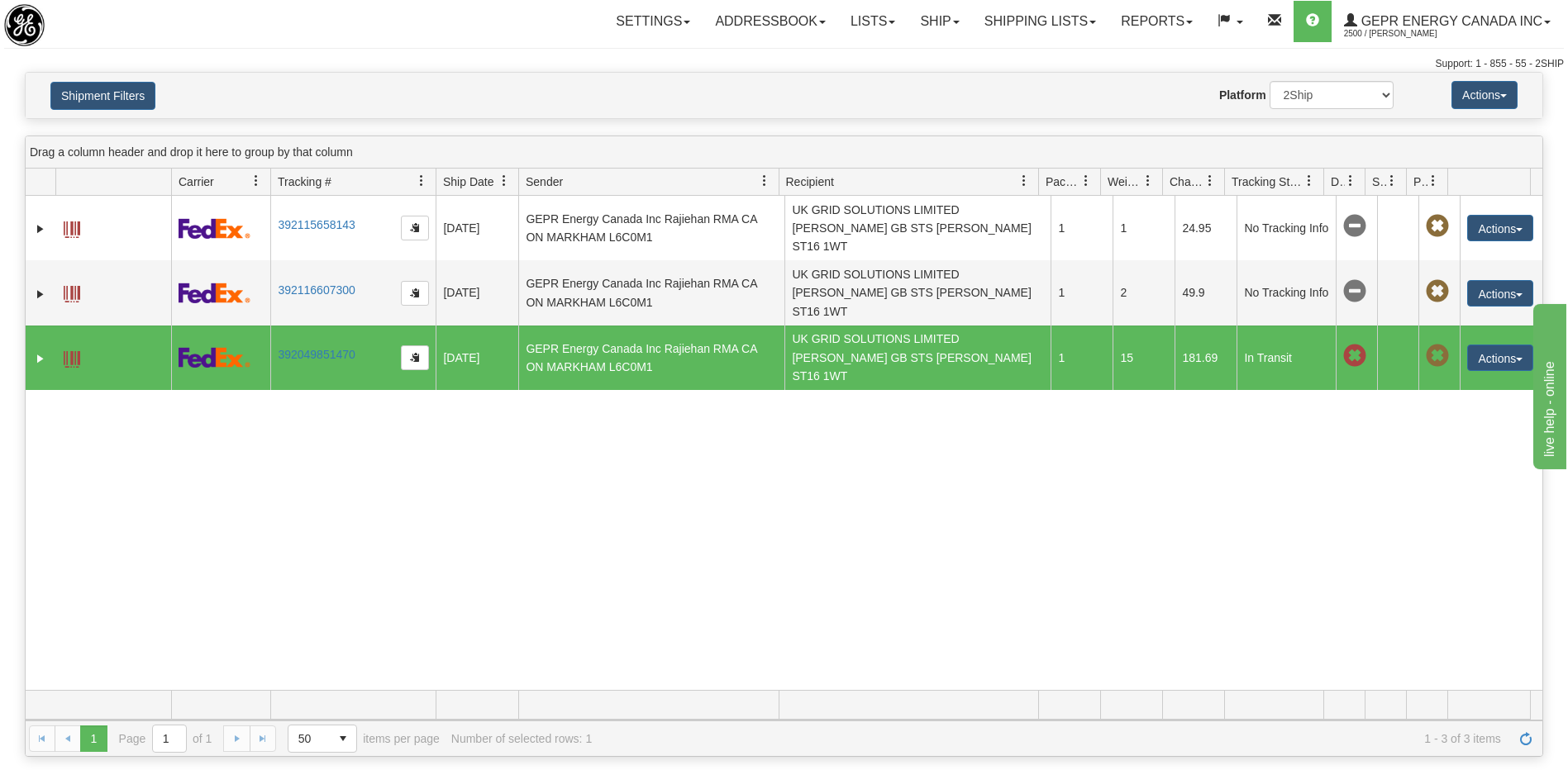
click at [649, 509] on div "31455363 2500 392115658143 08/14/2025 08/14/2025 10:43:42 AM GEPR Energy Canada…" at bounding box center [784, 443] width 1517 height 494
click at [1040, 522] on div "31455363 2500 392115658143 08/14/2025 08/14/2025 10:43:42 AM GEPR Energy Canada…" at bounding box center [784, 443] width 1517 height 494
drag, startPoint x: 964, startPoint y: 474, endPoint x: 992, endPoint y: 521, distance: 54.7
click at [964, 474] on div "31455363 2500 392115658143 08/14/2025 08/14/2025 10:43:42 AM GEPR Energy Canada…" at bounding box center [784, 443] width 1517 height 494
click at [1443, 585] on div "31455363 2500 392115658143 08/14/2025 08/14/2025 10:43:42 AM GEPR Energy Canada…" at bounding box center [784, 443] width 1517 height 494
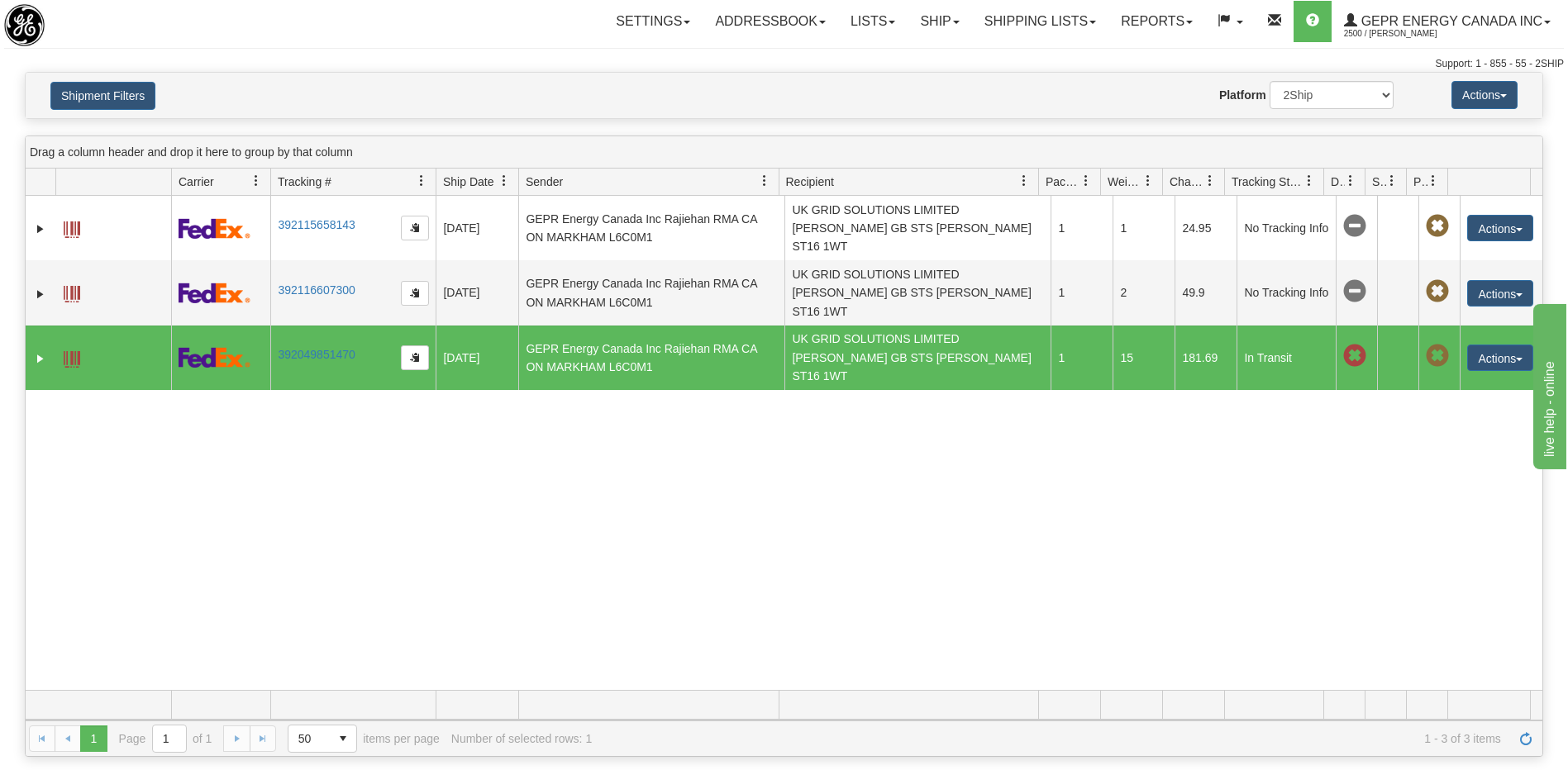
click at [1173, 476] on div "31455363 2500 392115658143 08/14/2025 08/14/2025 10:43:42 AM GEPR Energy Canada…" at bounding box center [784, 443] width 1517 height 494
click at [1264, 485] on div "31455363 2500 392115658143 08/14/2025 08/14/2025 10:43:42 AM GEPR Energy Canada…" at bounding box center [784, 443] width 1517 height 494
click at [449, 36] on div "Settings Shipping Preferences Fields Preferences New Store Connections Addressb…" at bounding box center [920, 21] width 1286 height 41
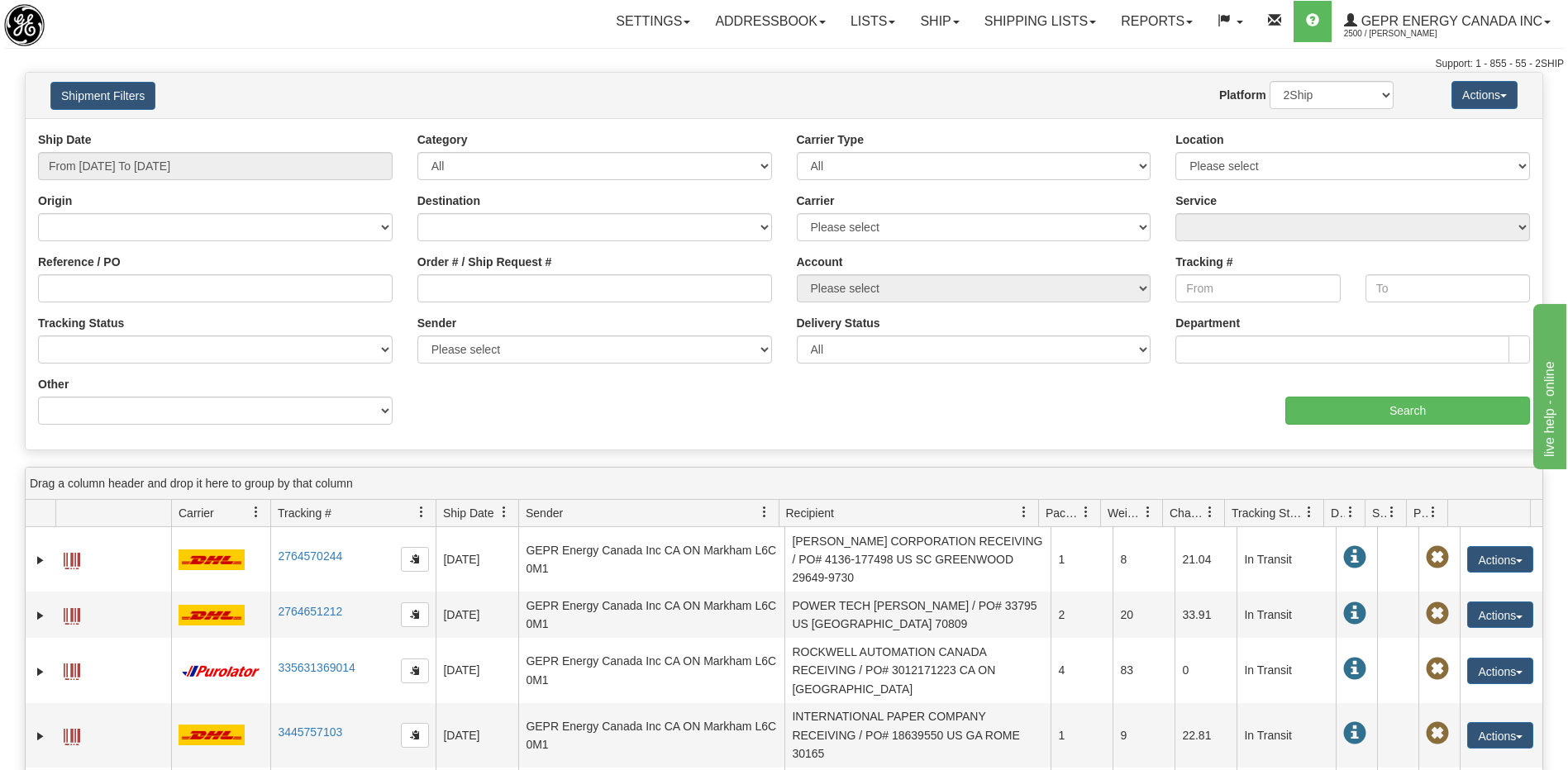
click at [887, 420] on div "aaa Search" at bounding box center [1164, 401] width 759 height 49
click at [822, 436] on div "Ship Date From 08/14/2025 To 08/15/2025 Category All Inbound Outbound Carrier T…" at bounding box center [784, 285] width 1517 height 306
click at [765, 420] on div "Ship Date From 08/14/2025 To 08/15/2025 Category All Inbound Outbound Carrier T…" at bounding box center [784, 285] width 1517 height 306
click at [393, 5] on div "Settings Shipping Preferences Fields Preferences New Store Connections Addressb…" at bounding box center [920, 21] width 1286 height 41
click at [921, 23] on link "Ship" at bounding box center [939, 21] width 63 height 41
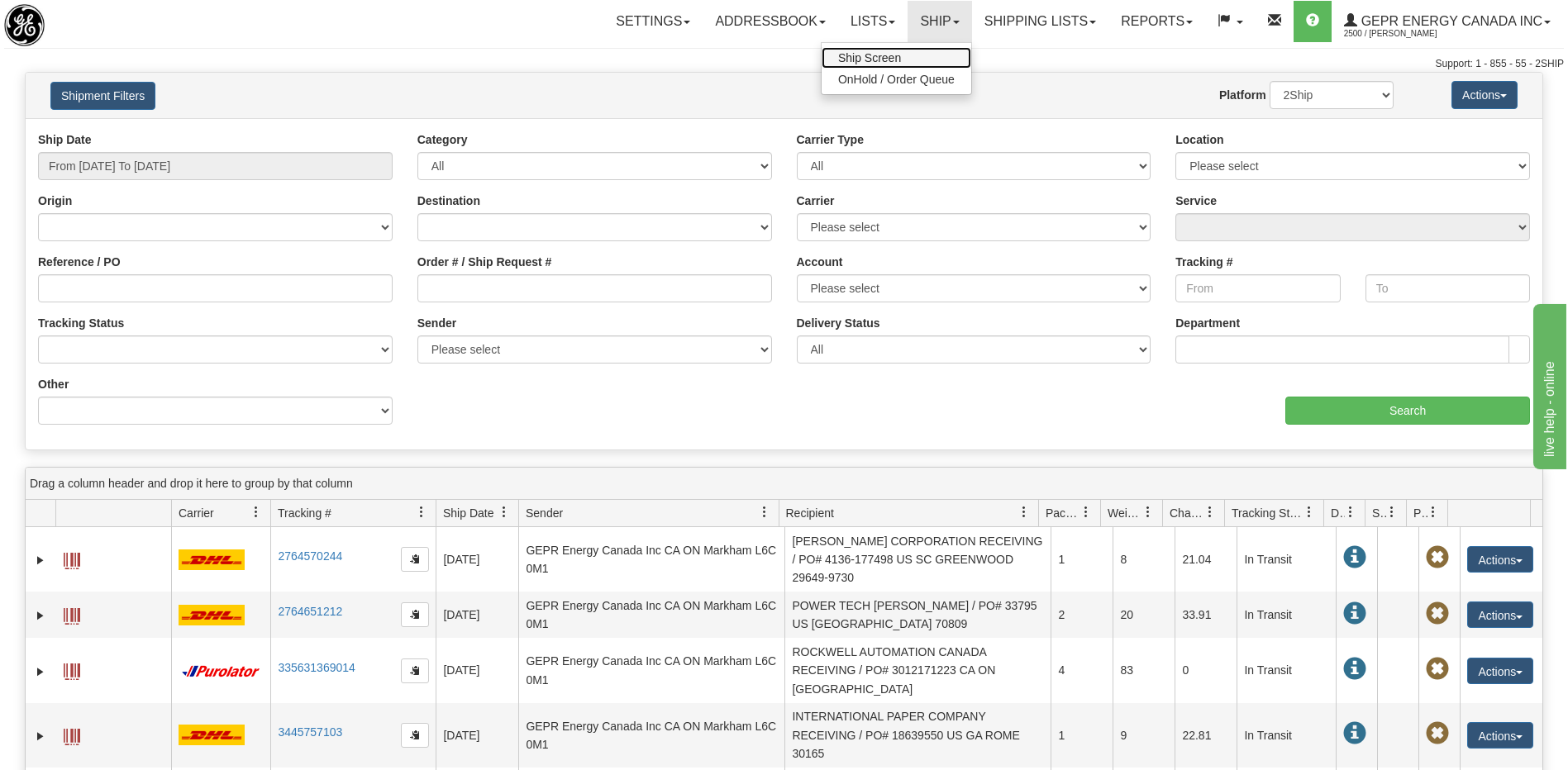
click at [872, 56] on span "Ship Screen" at bounding box center [870, 58] width 62 height 14
